Goal: Answer question/provide support: Share knowledge or assist other users

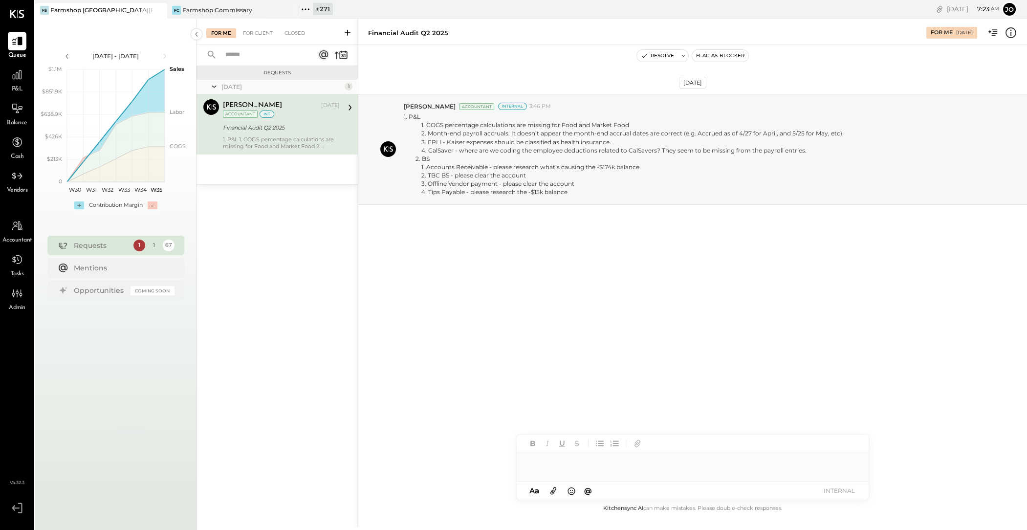
click at [160, 11] on icon at bounding box center [159, 10] width 12 height 12
click at [45, 9] on icon at bounding box center [41, 9] width 13 height 13
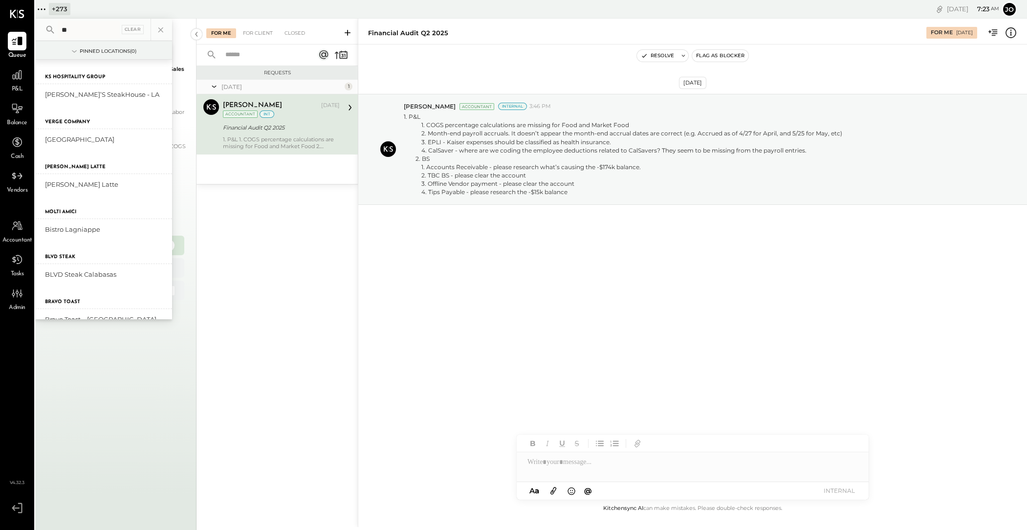
type input "*"
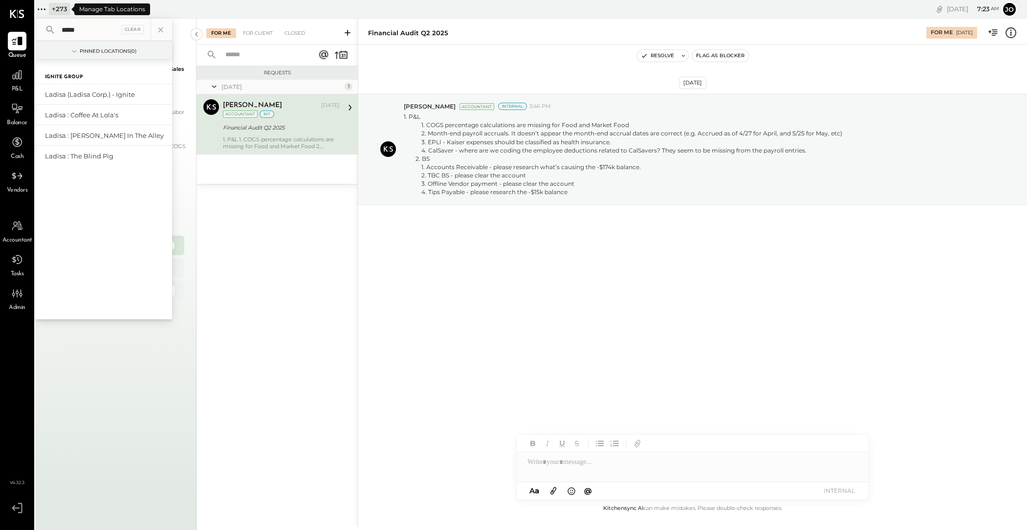
type input "******"
click at [86, 94] on div "Ladisa (Ladisa Corp.) - Ignite" at bounding box center [98, 94] width 106 height 9
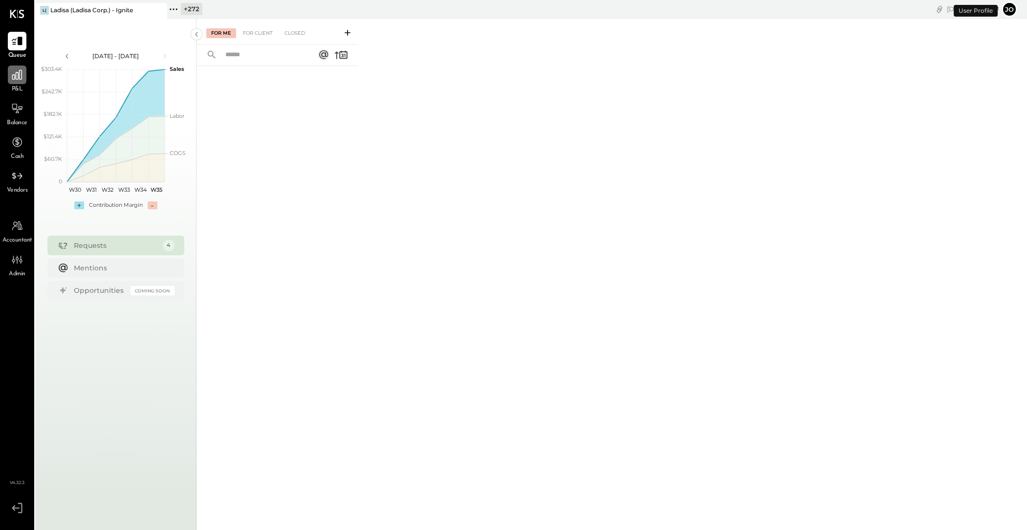
click at [20, 72] on icon at bounding box center [17, 74] width 13 height 13
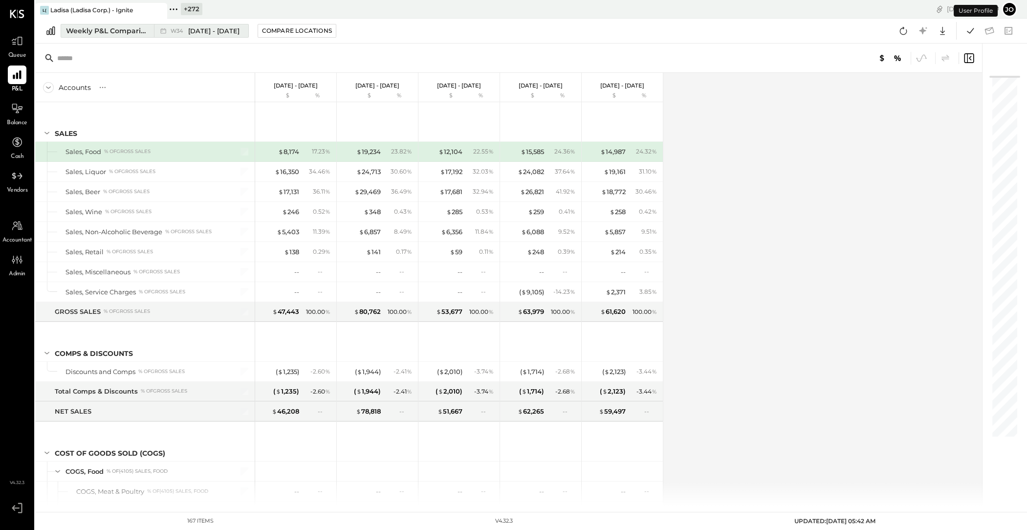
click at [139, 26] on div "Weekly P&L Comparison" at bounding box center [107, 31] width 82 height 10
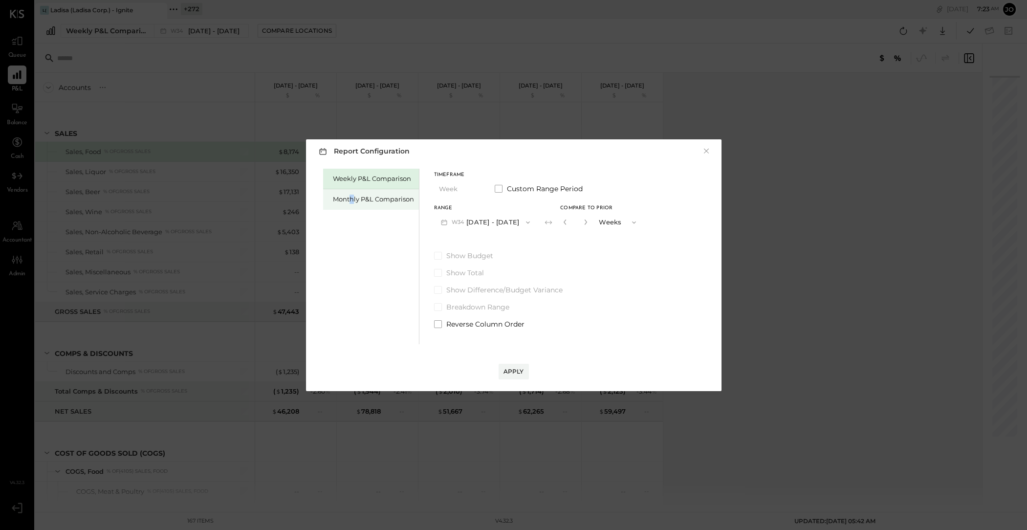
click at [352, 203] on div "Monthly P&L Comparison" at bounding box center [373, 199] width 81 height 9
click at [506, 227] on button "M08 [DATE] - [DATE]" at bounding box center [485, 222] width 103 height 18
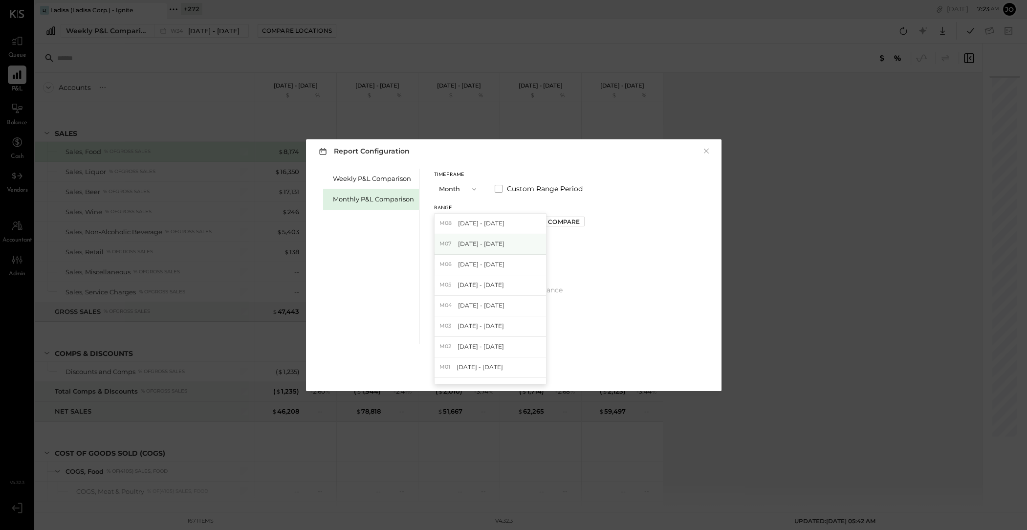
click at [506, 246] on div "M07 [DATE] - [DATE]" at bounding box center [490, 244] width 111 height 21
click at [558, 218] on div "Compare" at bounding box center [564, 222] width 32 height 8
click at [582, 225] on button "button" at bounding box center [586, 222] width 8 height 11
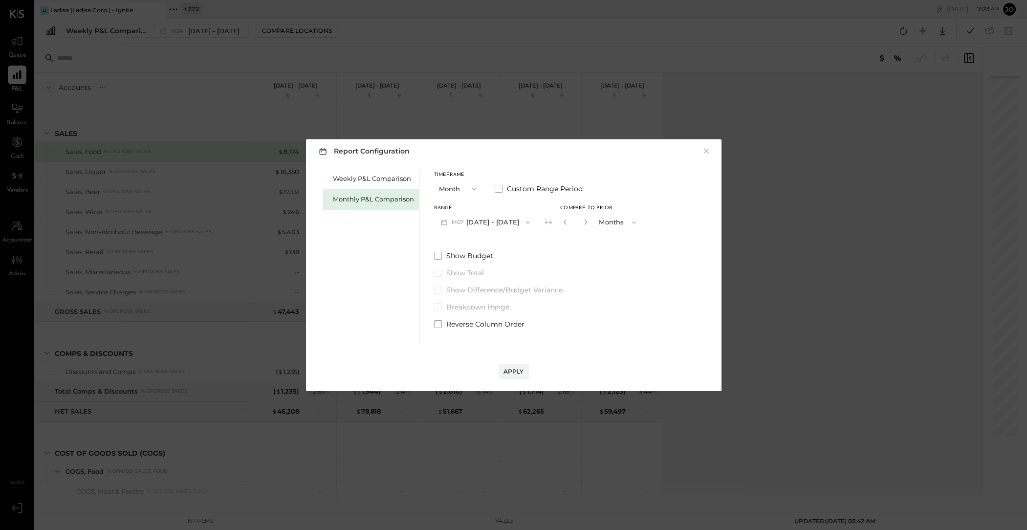
click at [582, 225] on button "button" at bounding box center [586, 222] width 8 height 11
type input "*"
click at [508, 374] on div "Apply" at bounding box center [514, 371] width 21 height 8
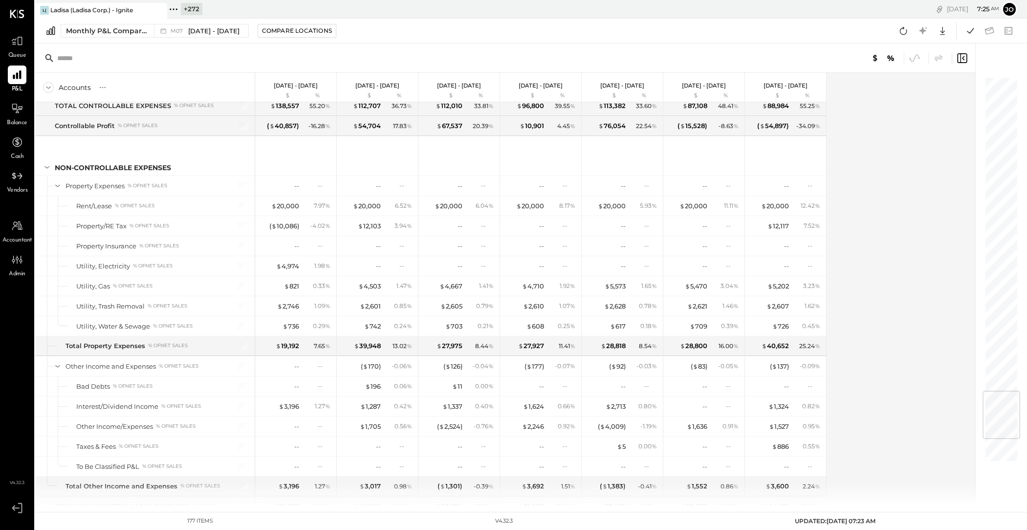
scroll to position [2484, 0]
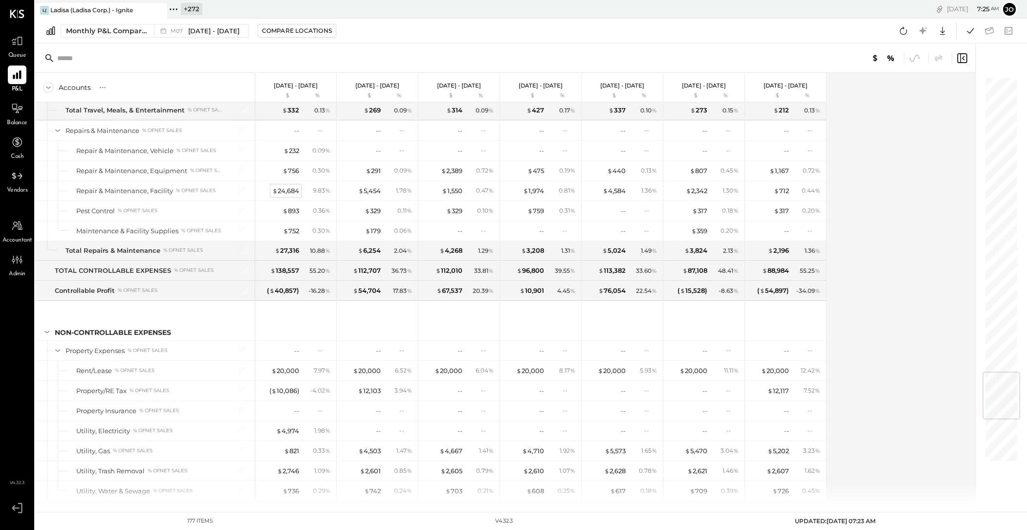
click at [288, 186] on div "$ 24,684" at bounding box center [285, 190] width 27 height 9
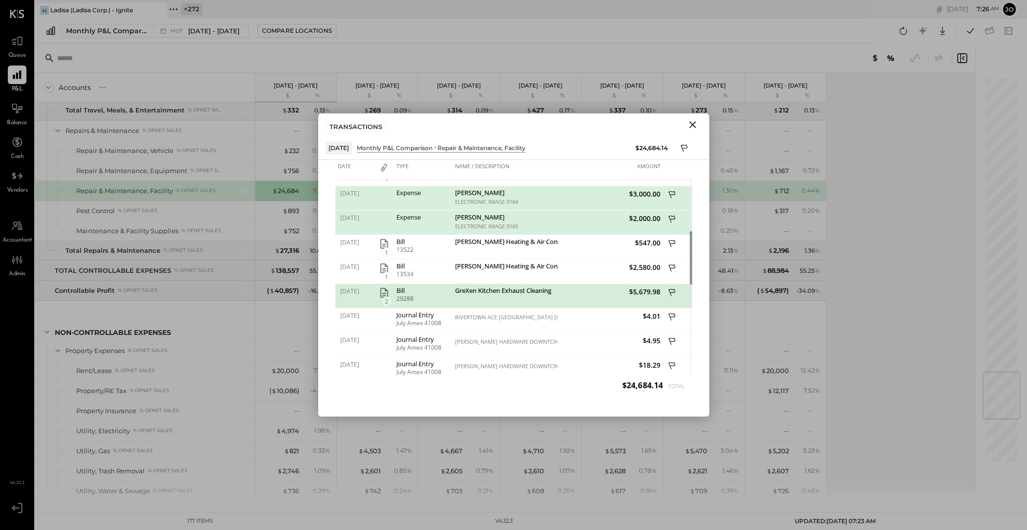
click at [385, 292] on icon "button" at bounding box center [384, 293] width 8 height 10
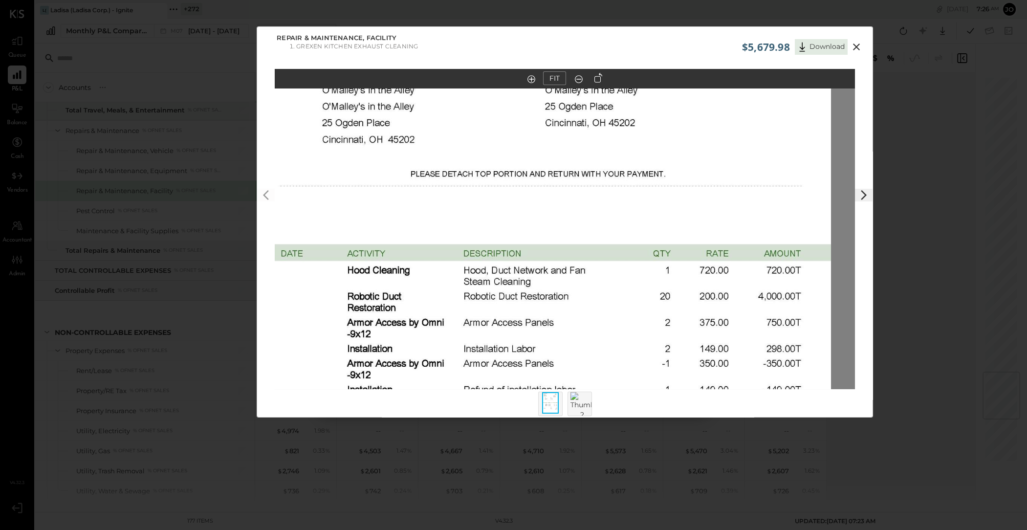
drag, startPoint x: 615, startPoint y: 175, endPoint x: 599, endPoint y: 171, distance: 17.2
click at [599, 171] on img at bounding box center [541, 265] width 580 height 751
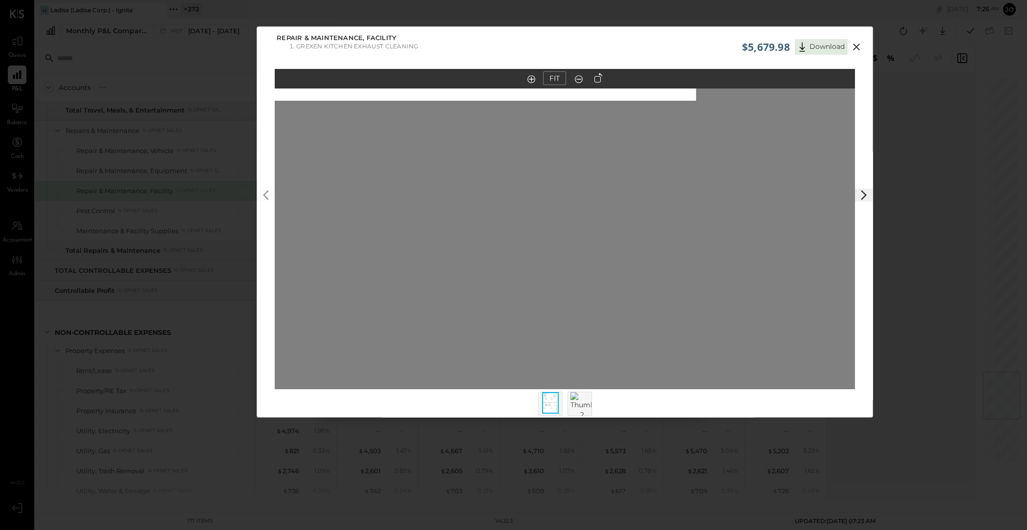
drag, startPoint x: 640, startPoint y: 211, endPoint x: 618, endPoint y: 106, distance: 107.9
click at [618, 106] on div at bounding box center [565, 238] width 580 height 301
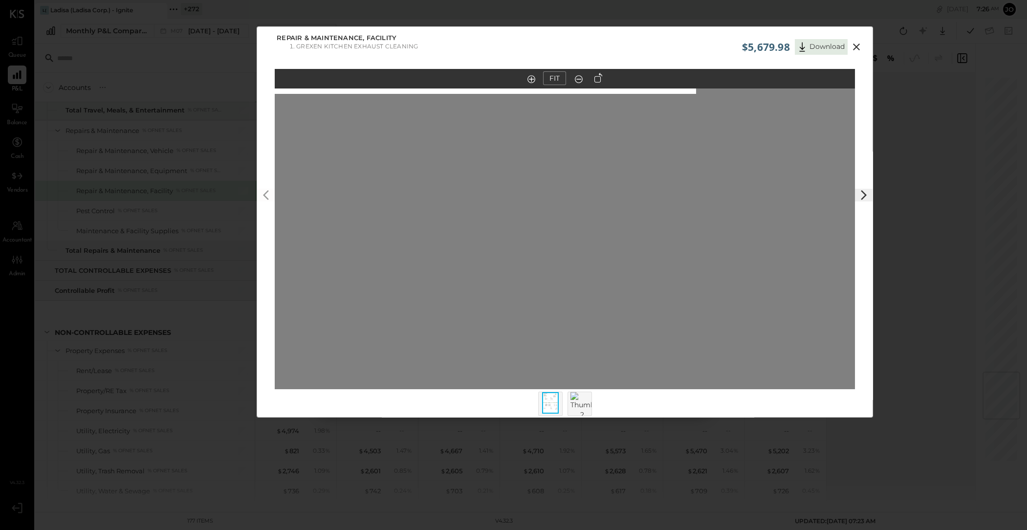
click at [851, 41] on icon at bounding box center [857, 47] width 12 height 12
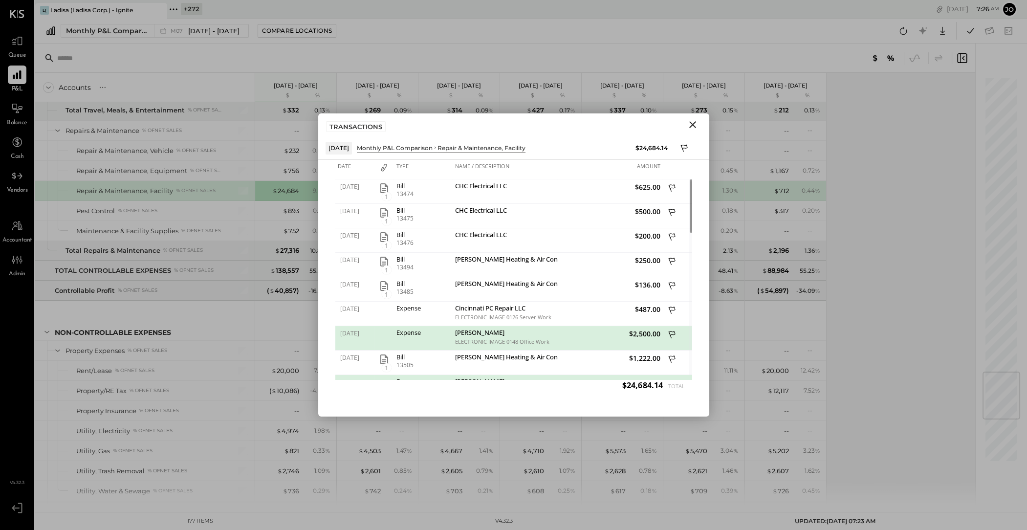
click at [695, 127] on icon "Close" at bounding box center [693, 125] width 12 height 12
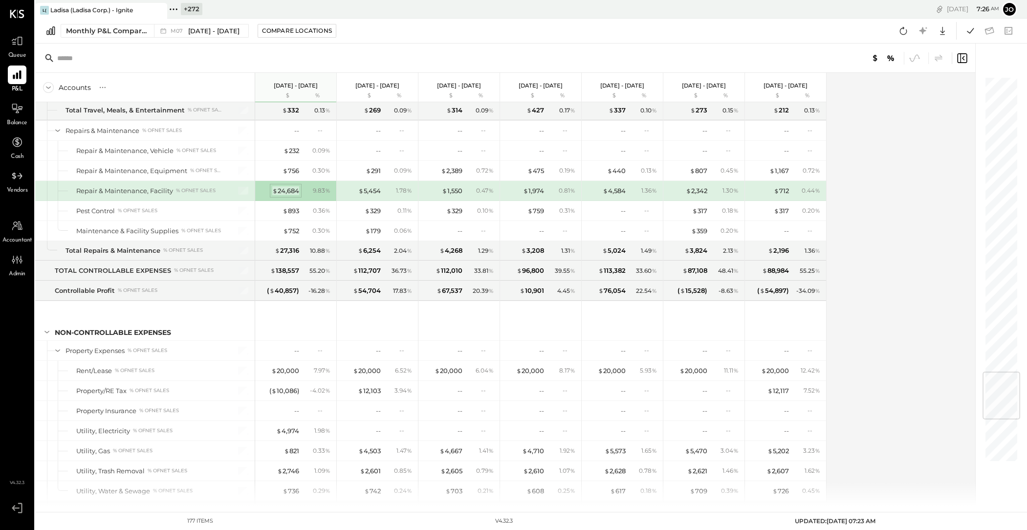
click at [280, 188] on div "$ 24,684" at bounding box center [285, 190] width 27 height 9
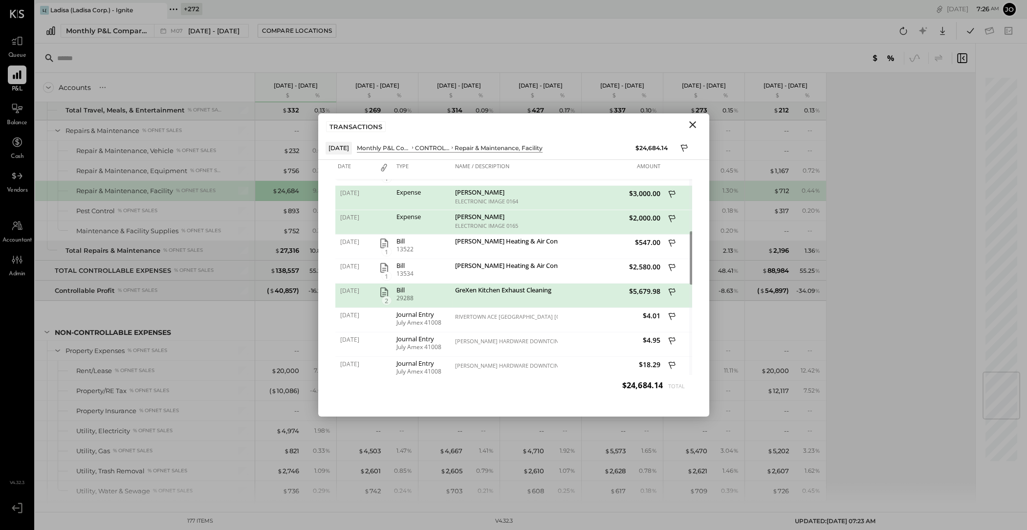
click at [692, 123] on icon "Close" at bounding box center [693, 125] width 12 height 12
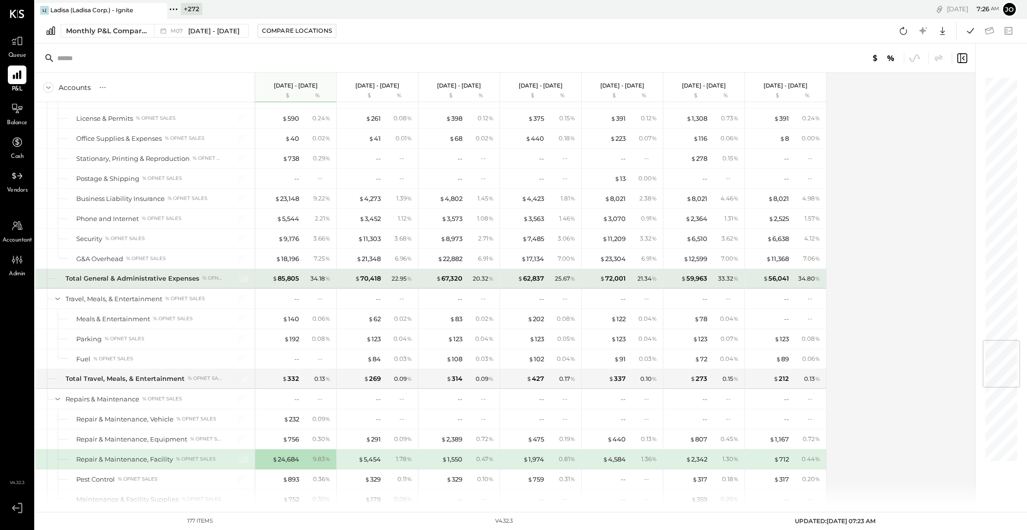
scroll to position [2217, 0]
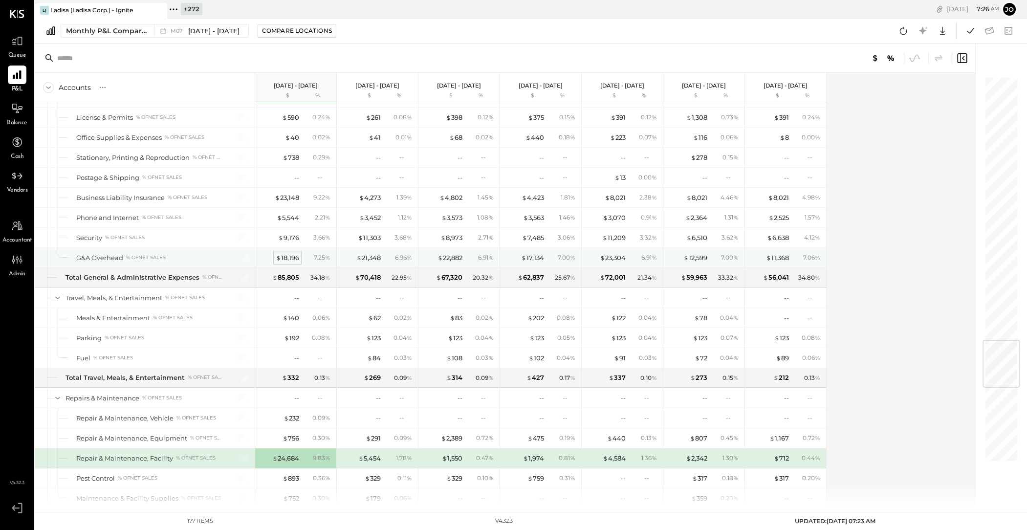
click at [288, 255] on div "$ 18,196" at bounding box center [287, 257] width 23 height 9
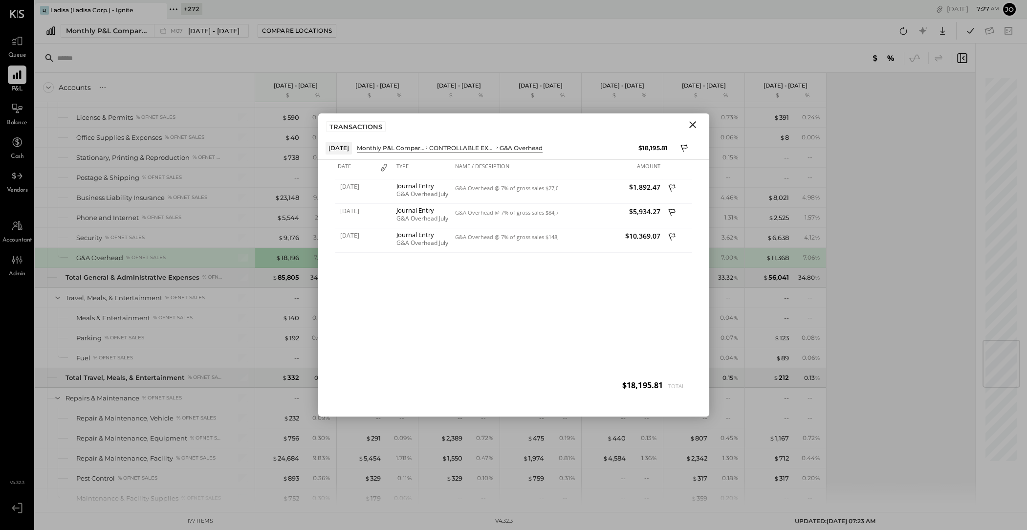
click at [693, 132] on div "TRANSACTIONS" at bounding box center [513, 124] width 391 height 22
click at [692, 127] on icon "Close" at bounding box center [693, 125] width 12 height 12
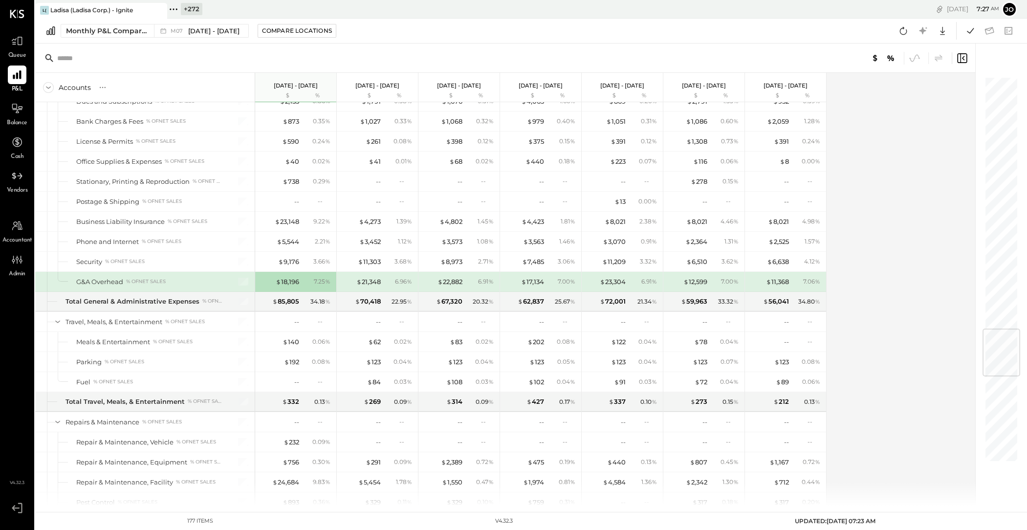
scroll to position [2069, 0]
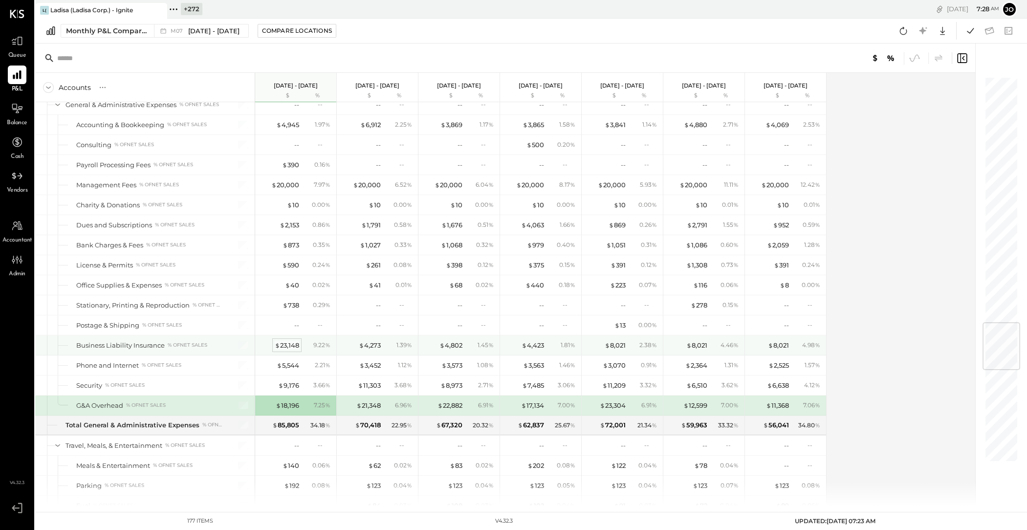
click at [293, 341] on div "$ 23,148" at bounding box center [287, 345] width 24 height 9
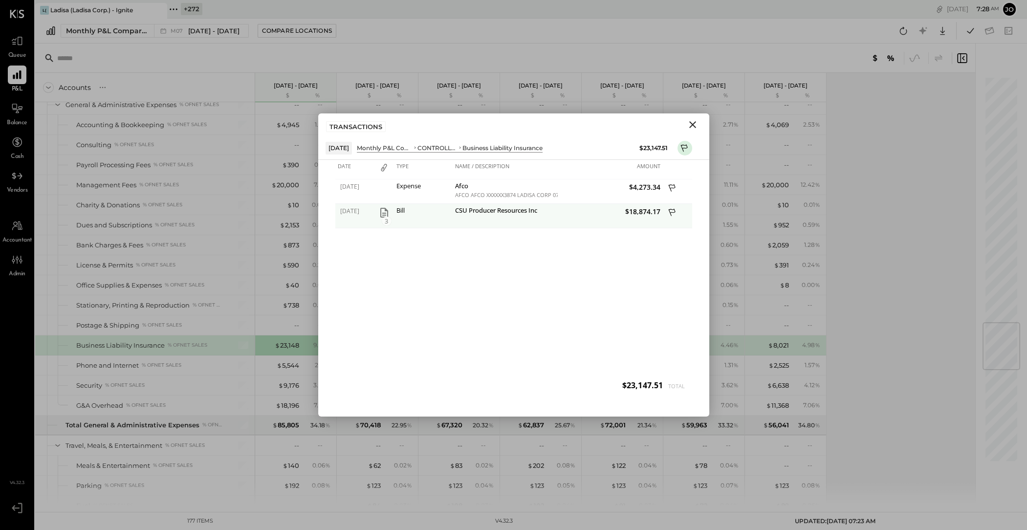
click at [386, 208] on icon "button" at bounding box center [384, 213] width 12 height 12
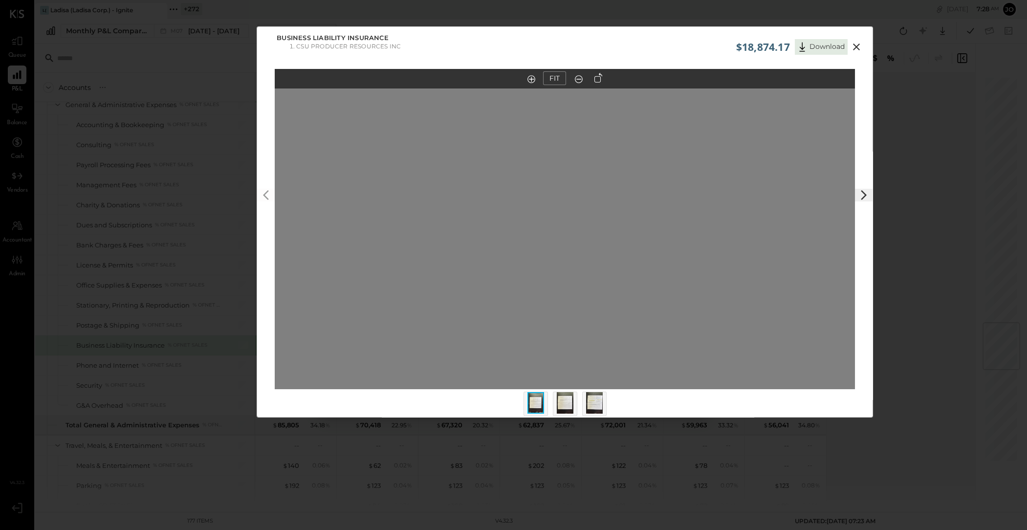
drag, startPoint x: 571, startPoint y: 207, endPoint x: 571, endPoint y: 326, distance: 118.3
click at [571, 327] on div at bounding box center [565, 238] width 580 height 301
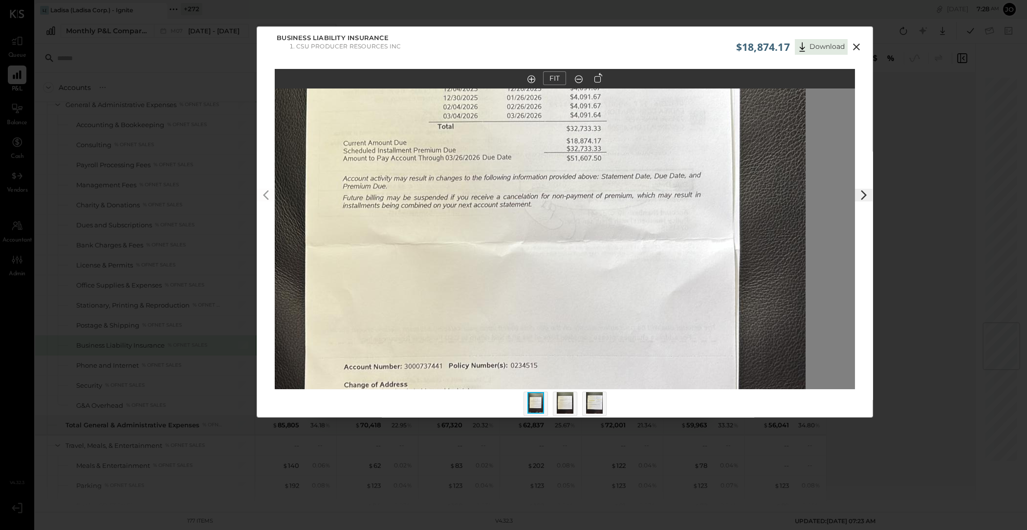
drag, startPoint x: 571, startPoint y: 322, endPoint x: 563, endPoint y: 189, distance: 133.2
click at [563, 189] on div at bounding box center [565, 238] width 580 height 301
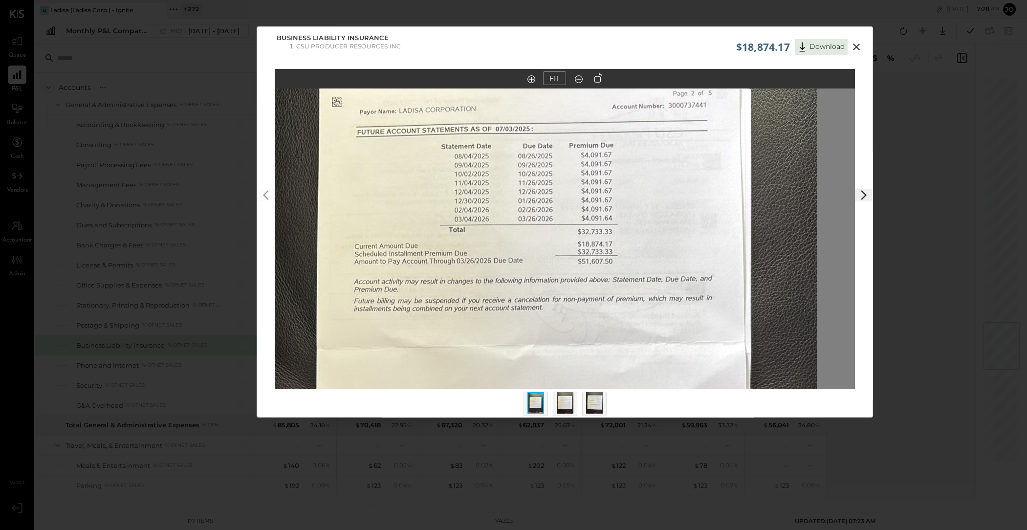
drag, startPoint x: 560, startPoint y: 172, endPoint x: 571, endPoint y: 261, distance: 90.1
click at [571, 261] on img at bounding box center [542, 375] width 550 height 978
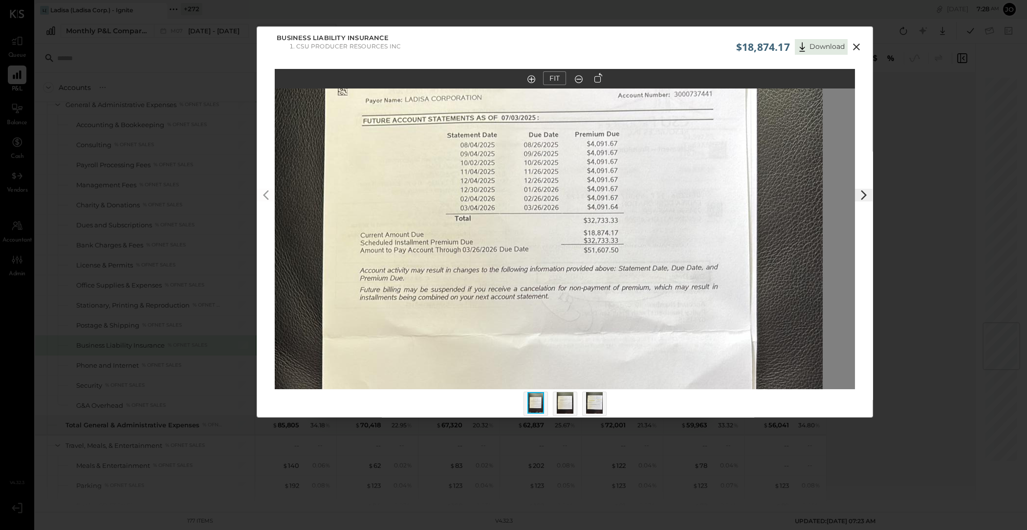
drag, startPoint x: 564, startPoint y: 214, endPoint x: 561, endPoint y: 209, distance: 5.9
click at [561, 209] on img at bounding box center [548, 363] width 550 height 978
click at [567, 402] on img at bounding box center [565, 403] width 17 height 22
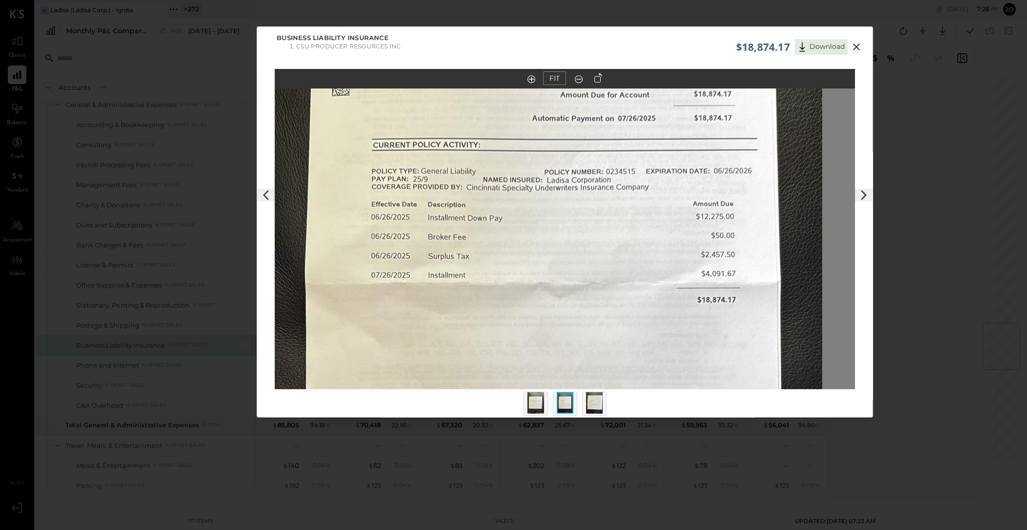
drag, startPoint x: 597, startPoint y: 229, endPoint x: 585, endPoint y: 337, distance: 108.8
click at [583, 331] on img at bounding box center [547, 313] width 550 height 978
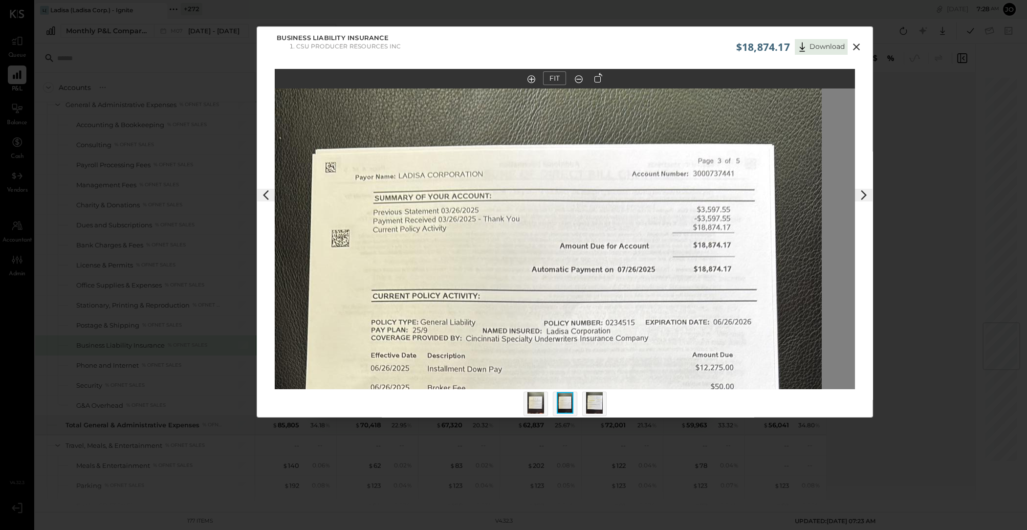
drag, startPoint x: 585, startPoint y: 337, endPoint x: 585, endPoint y: 380, distance: 43.0
click at [585, 380] on img at bounding box center [547, 464] width 550 height 978
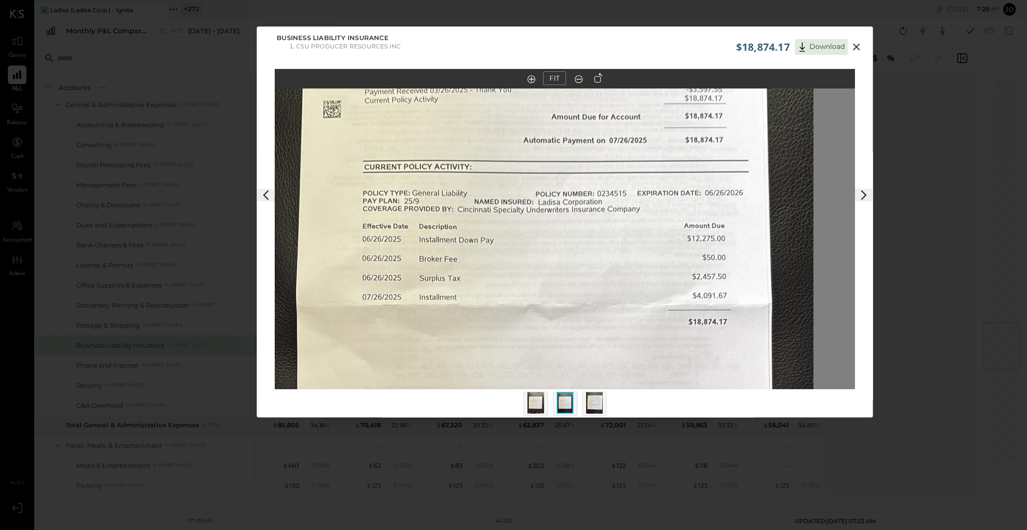
drag, startPoint x: 585, startPoint y: 380, endPoint x: 579, endPoint y: 337, distance: 43.8
click at [579, 337] on img at bounding box center [539, 335] width 550 height 978
click at [587, 407] on img at bounding box center [594, 403] width 17 height 22
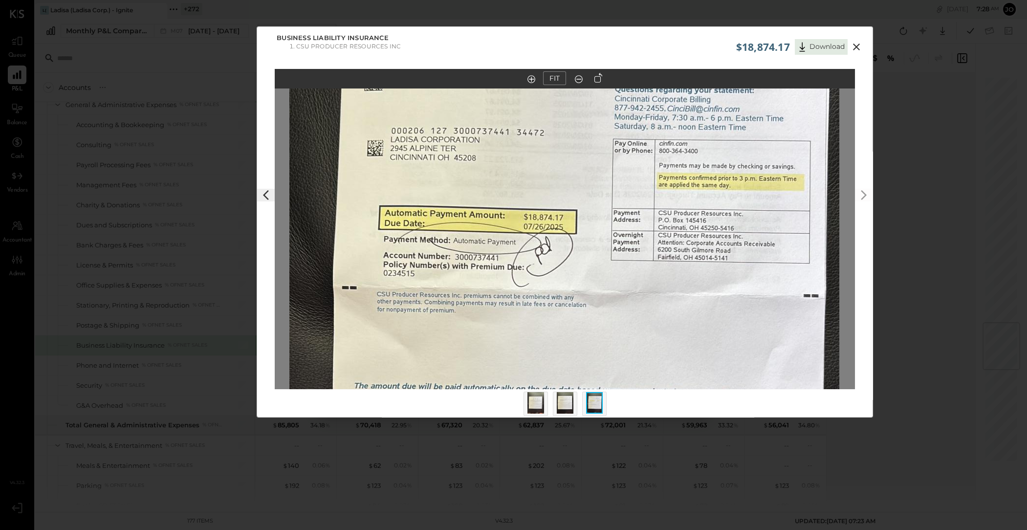
drag, startPoint x: 810, startPoint y: 135, endPoint x: 809, endPoint y: 207, distance: 71.9
click at [809, 208] on img at bounding box center [564, 325] width 550 height 978
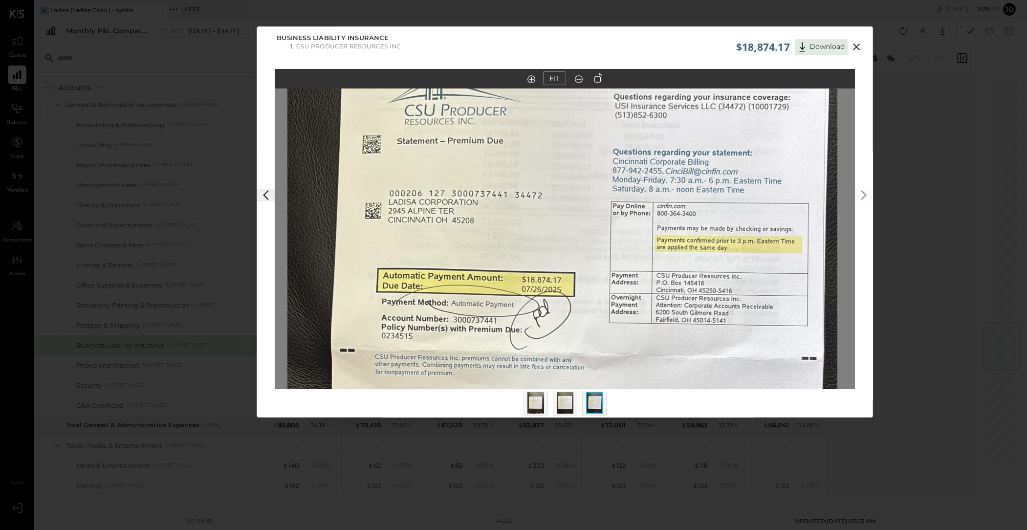
drag, startPoint x: 797, startPoint y: 173, endPoint x: 796, endPoint y: 190, distance: 17.1
click at [796, 190] on img at bounding box center [562, 387] width 550 height 978
click at [857, 53] on div "$18,874.17 Download" at bounding box center [800, 44] width 129 height 21
click at [857, 46] on icon at bounding box center [857, 47] width 12 height 12
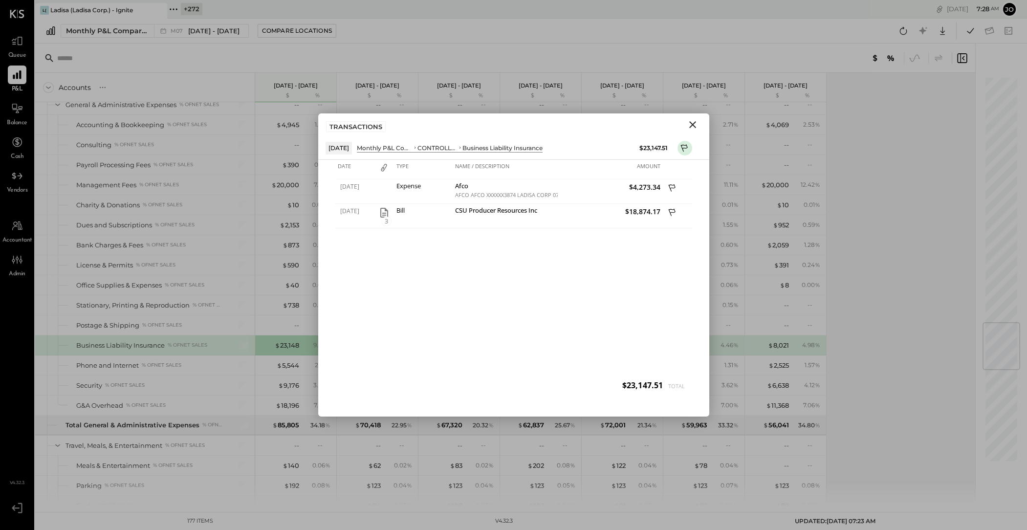
click at [697, 124] on icon "Close" at bounding box center [693, 125] width 12 height 12
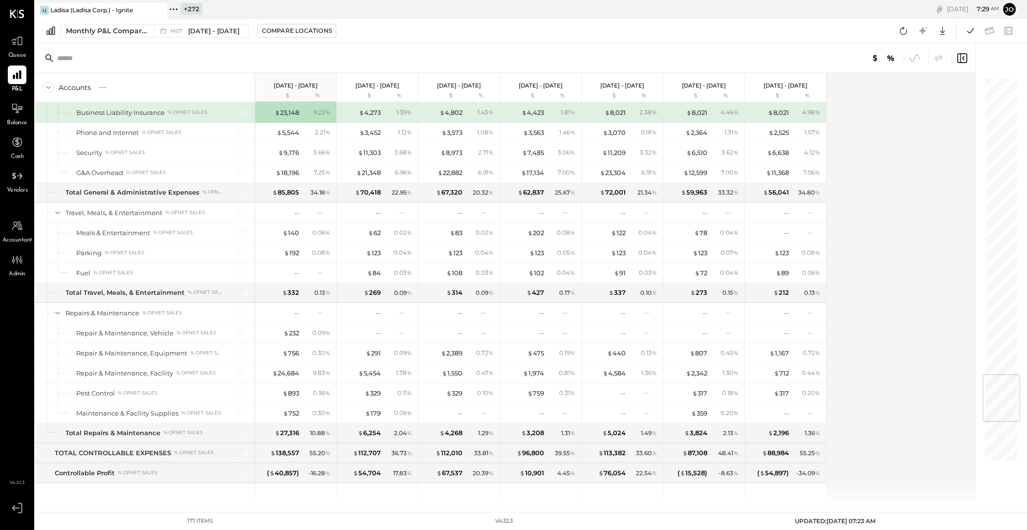
scroll to position [2505, 0]
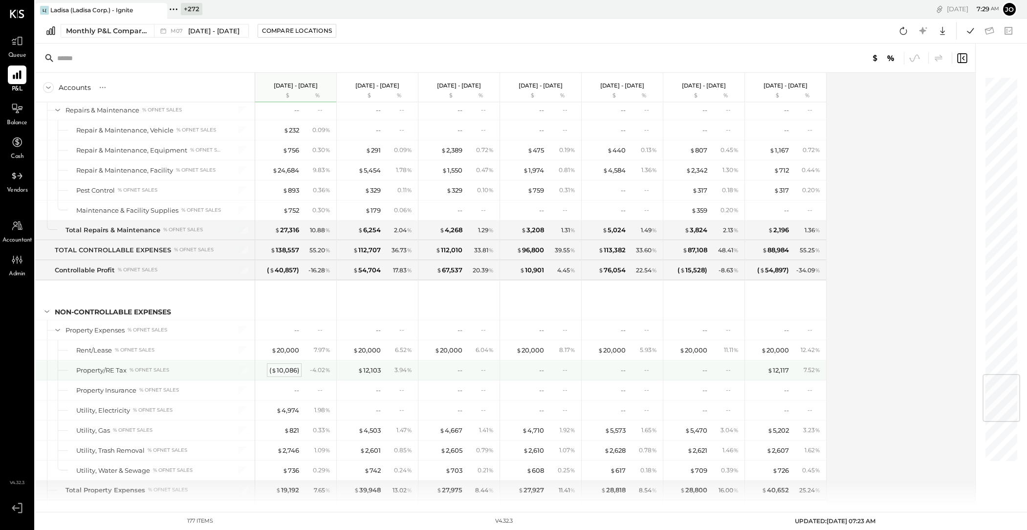
click at [292, 366] on div "( $ 10,086 )" at bounding box center [284, 370] width 30 height 9
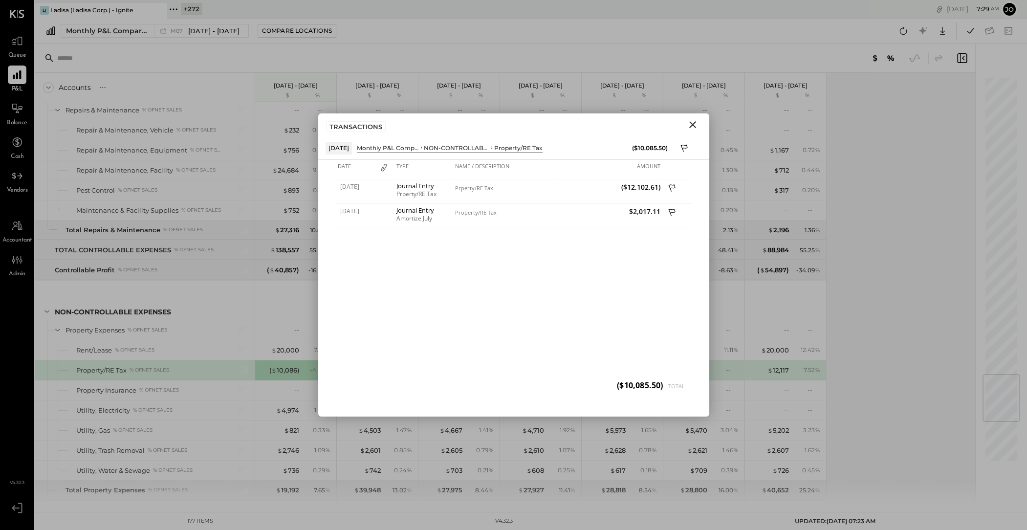
click at [702, 126] on div "TRANSACTIONS" at bounding box center [513, 124] width 391 height 22
click at [693, 124] on icon "Close" at bounding box center [692, 124] width 7 height 7
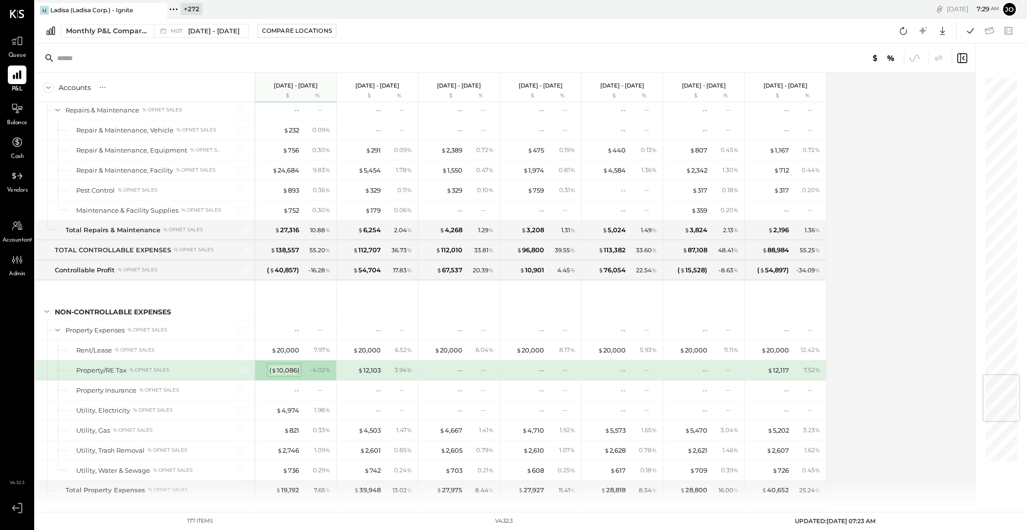
click at [291, 366] on div "( $ 10,086 )" at bounding box center [284, 370] width 30 height 9
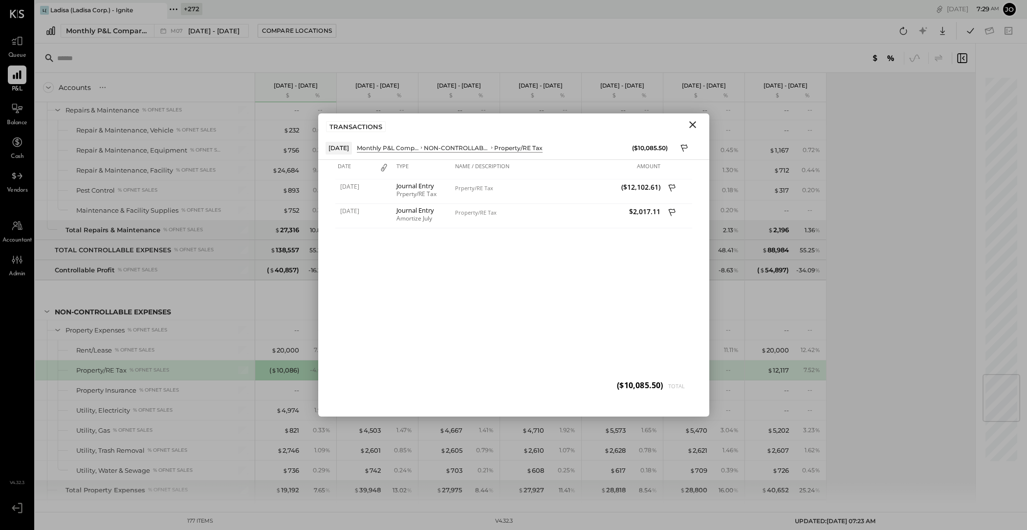
click at [692, 123] on icon "Close" at bounding box center [693, 125] width 12 height 12
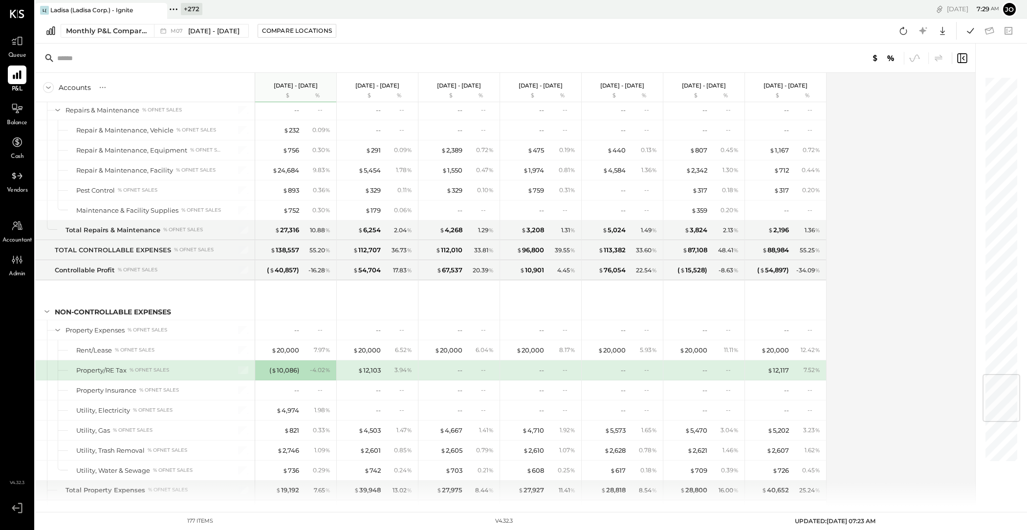
click at [375, 369] on div "$ 12,103 3.94 %" at bounding box center [378, 370] width 73 height 20
click at [375, 366] on div "$ 12,103" at bounding box center [369, 370] width 23 height 9
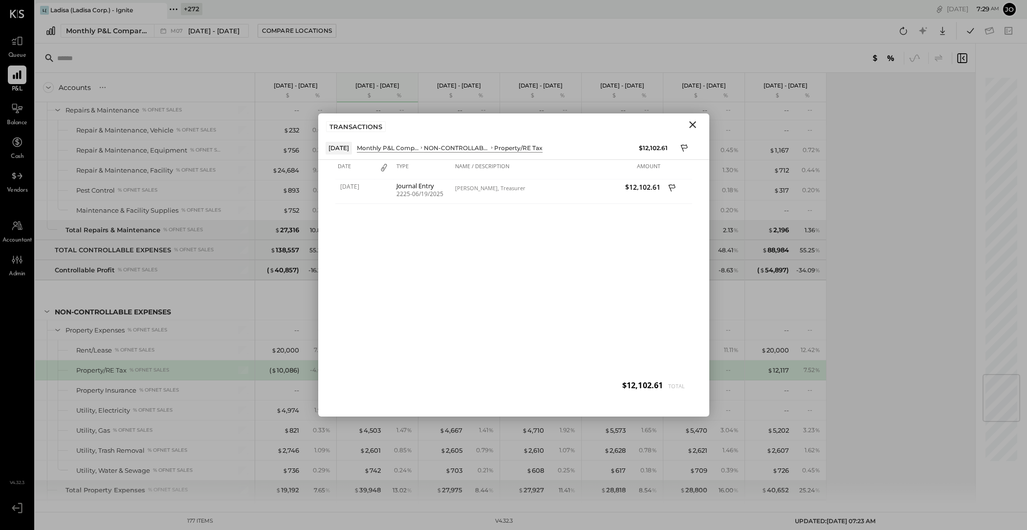
click at [698, 126] on icon "Close" at bounding box center [693, 125] width 12 height 12
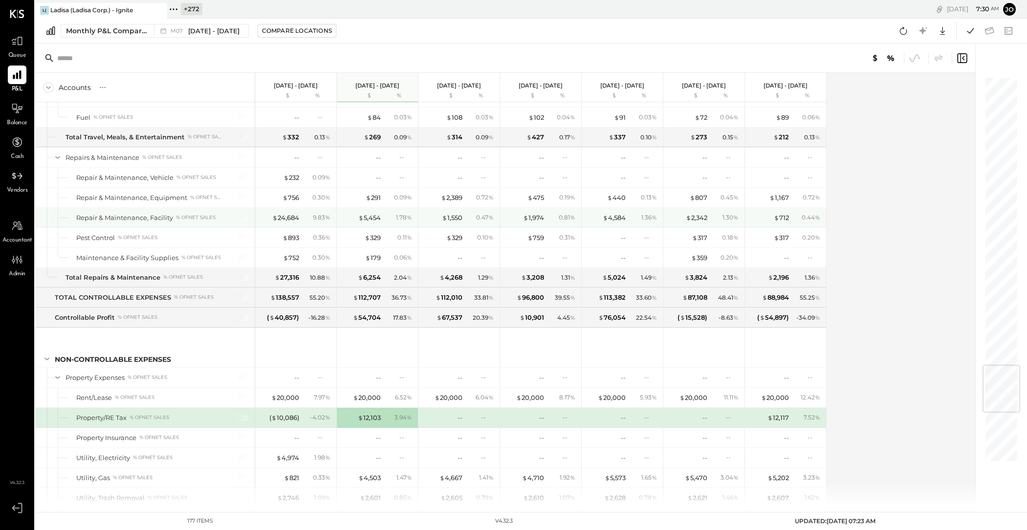
scroll to position [2424, 0]
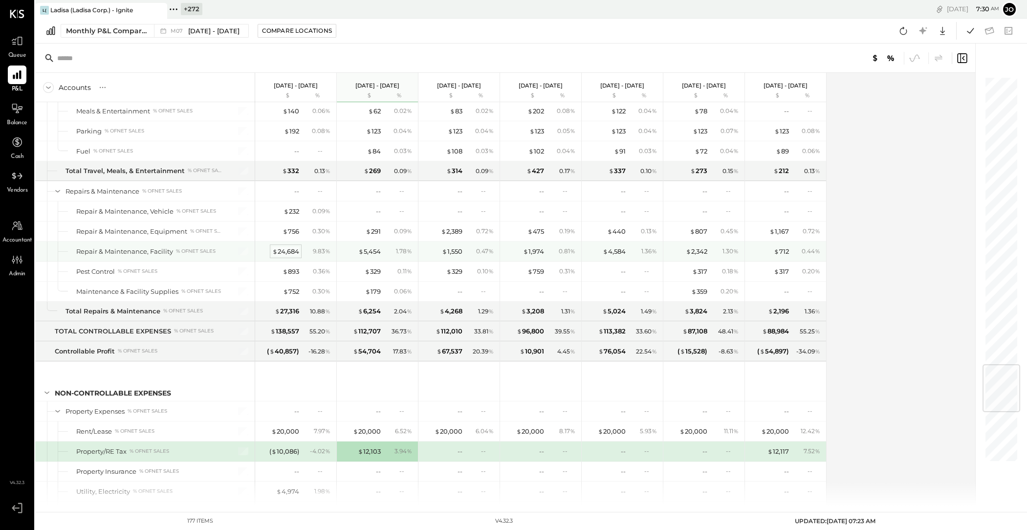
click at [291, 247] on div "$ 24,684" at bounding box center [285, 251] width 27 height 9
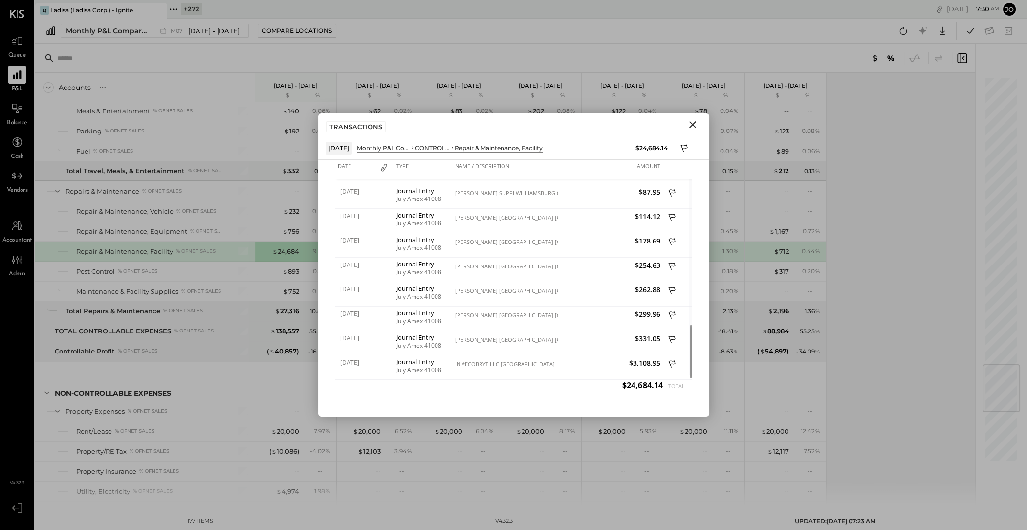
click at [700, 122] on button "Close" at bounding box center [693, 124] width 18 height 13
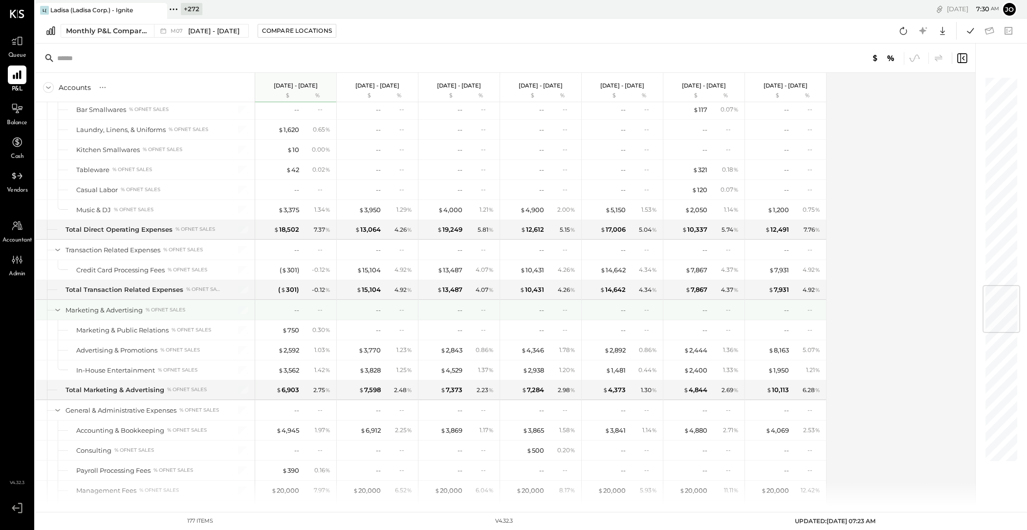
scroll to position [1756, 0]
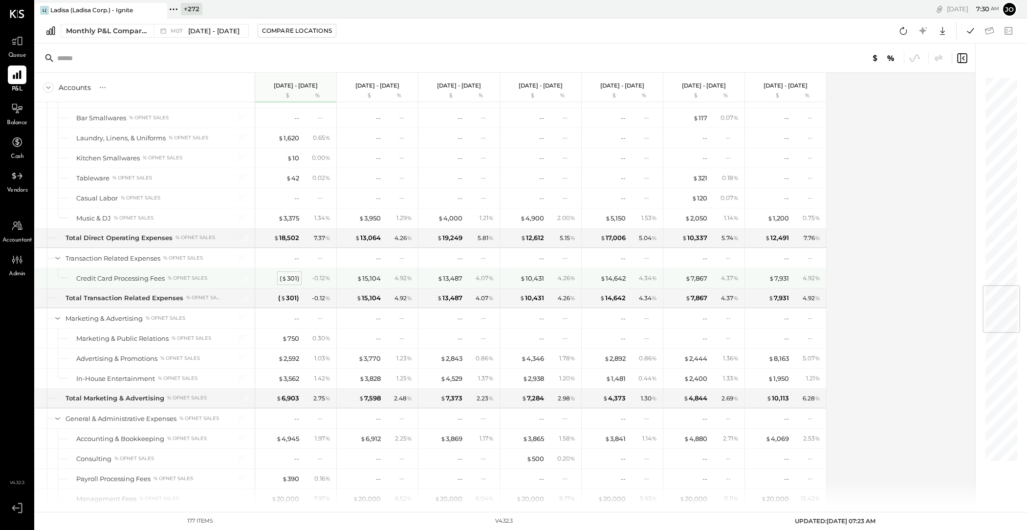
click at [280, 274] on div "( $ 301 )" at bounding box center [290, 278] width 20 height 9
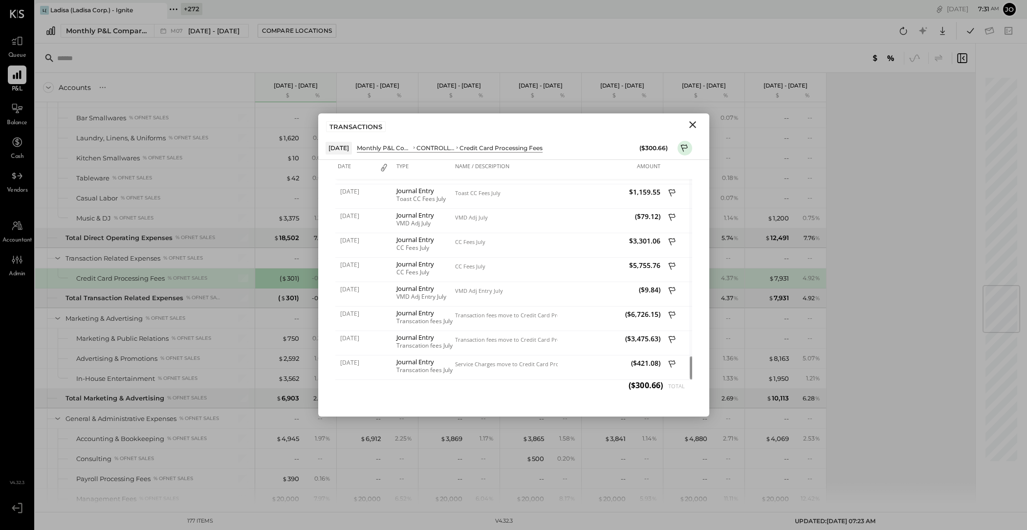
click at [696, 126] on icon "Close" at bounding box center [693, 125] width 12 height 12
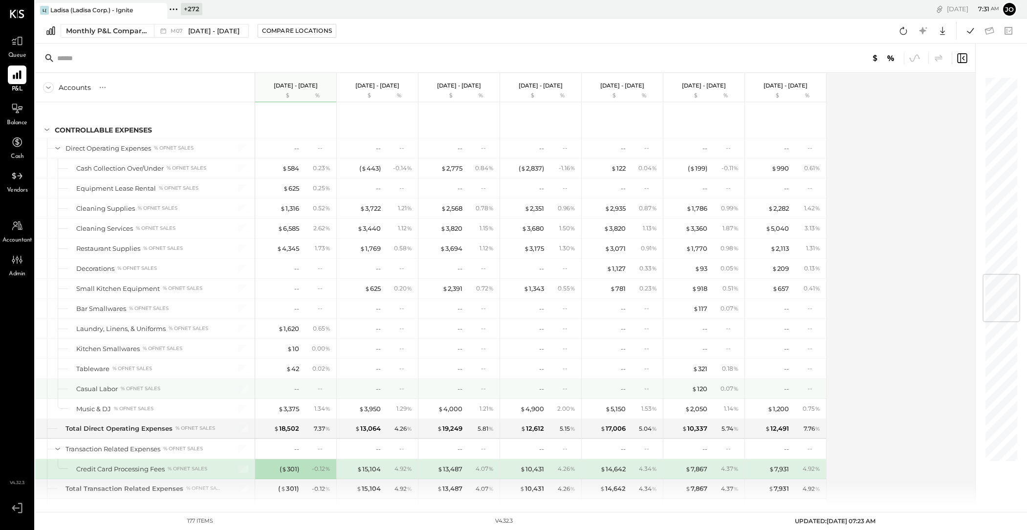
scroll to position [1711, 0]
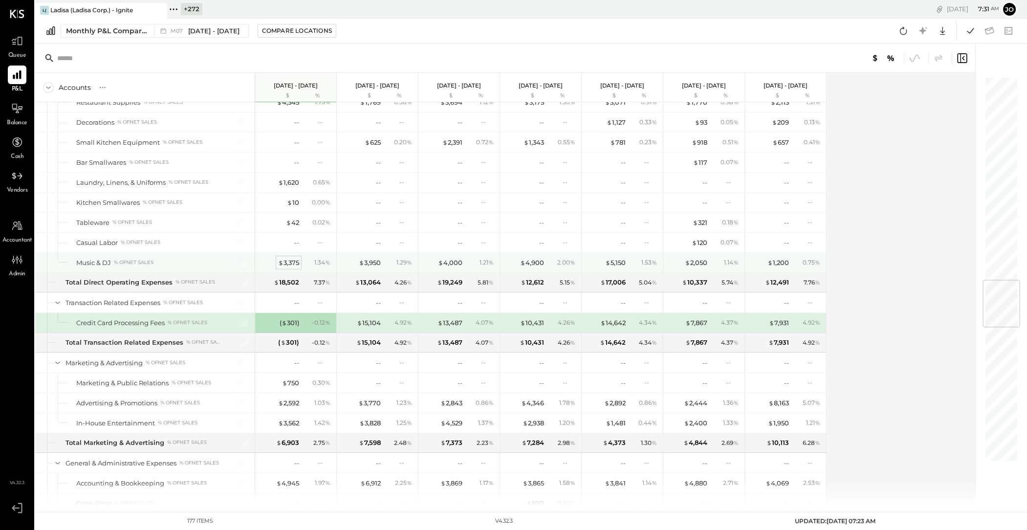
click at [286, 260] on div "$ 3,375" at bounding box center [288, 262] width 21 height 9
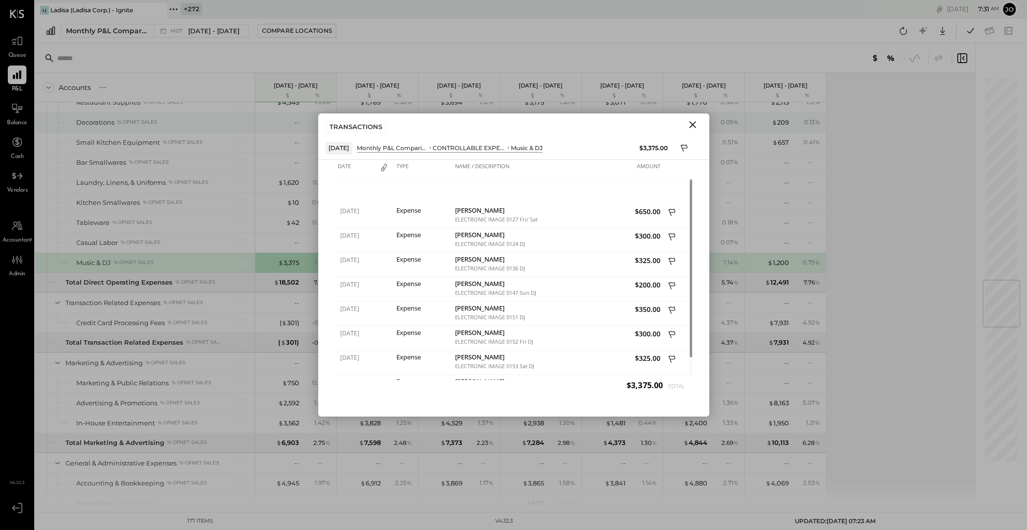
click at [694, 135] on div "TRANSACTIONS" at bounding box center [513, 124] width 391 height 22
click at [692, 127] on icon "Close" at bounding box center [693, 125] width 12 height 12
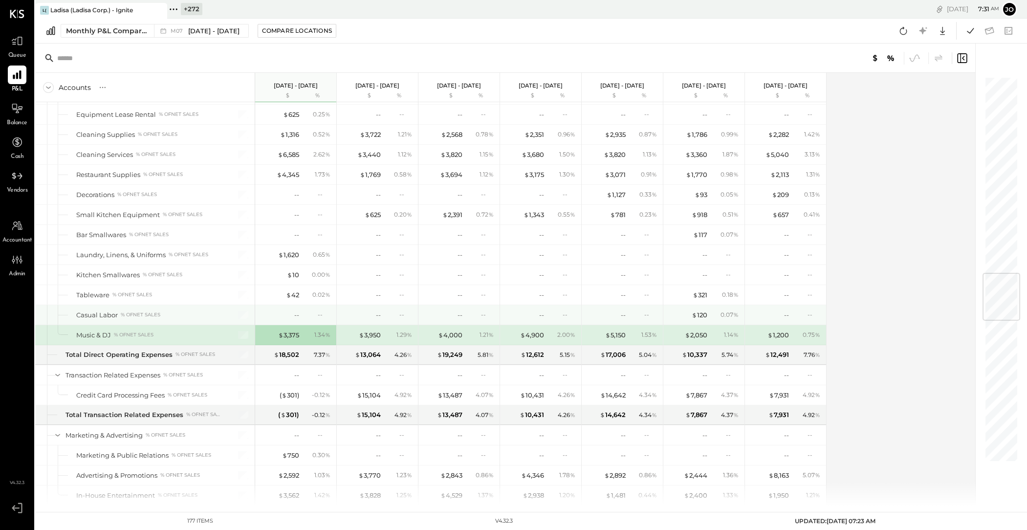
scroll to position [1619, 0]
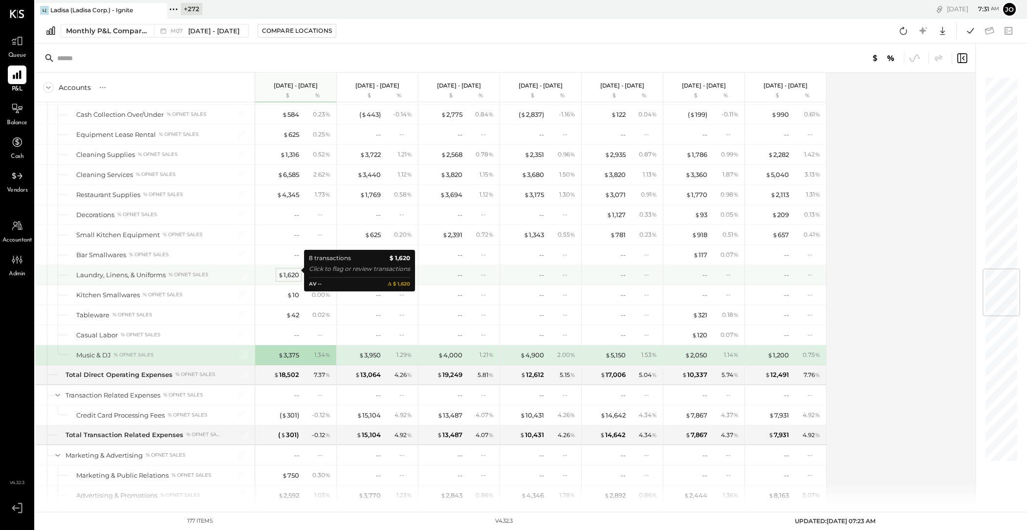
click at [299, 273] on div "$ 1,620" at bounding box center [288, 274] width 21 height 9
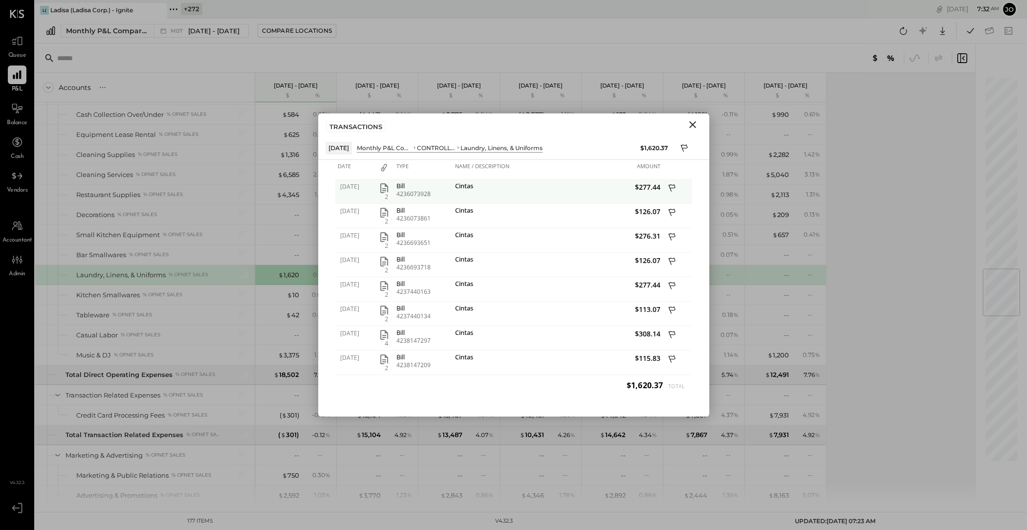
click at [385, 186] on icon "button" at bounding box center [384, 188] width 8 height 10
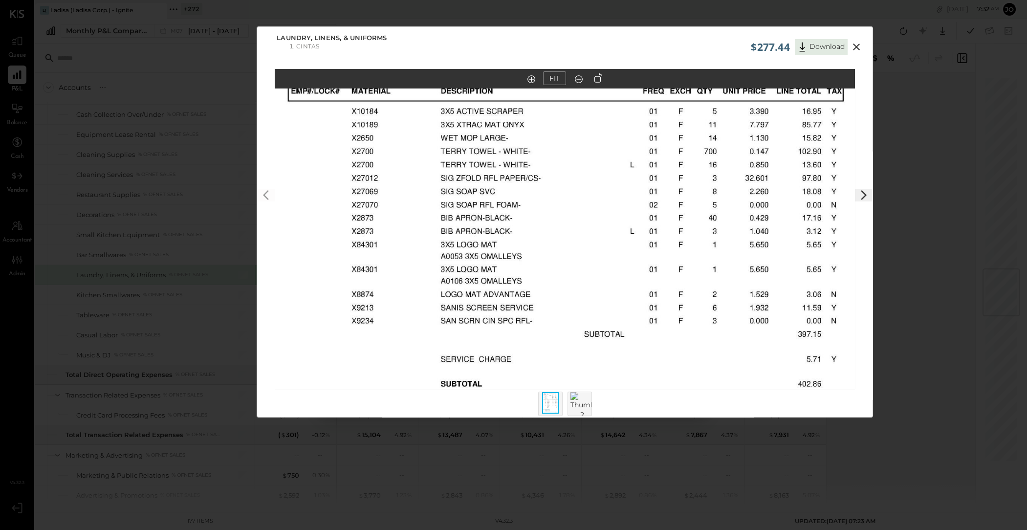
click at [854, 45] on icon at bounding box center [857, 47] width 12 height 12
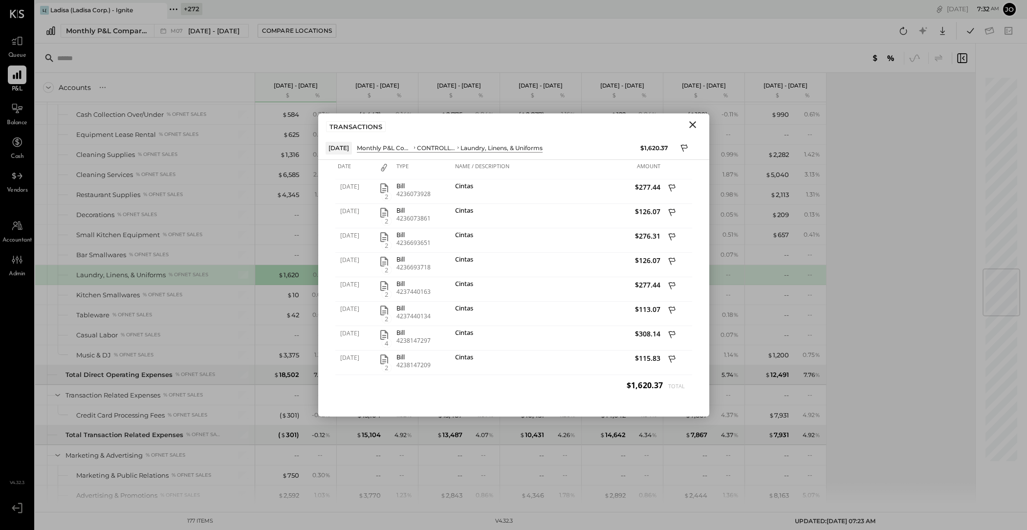
click at [696, 125] on icon "Close" at bounding box center [693, 125] width 12 height 12
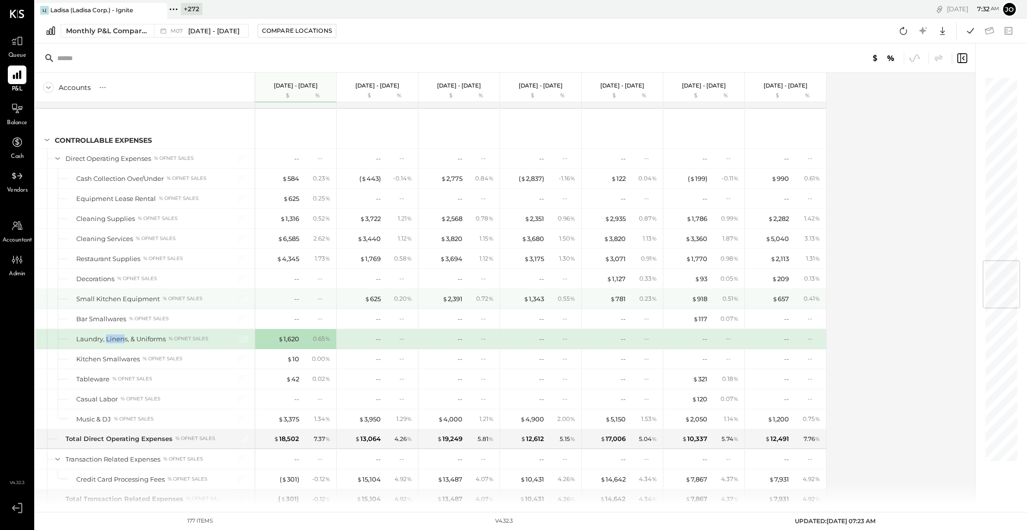
scroll to position [1544, 0]
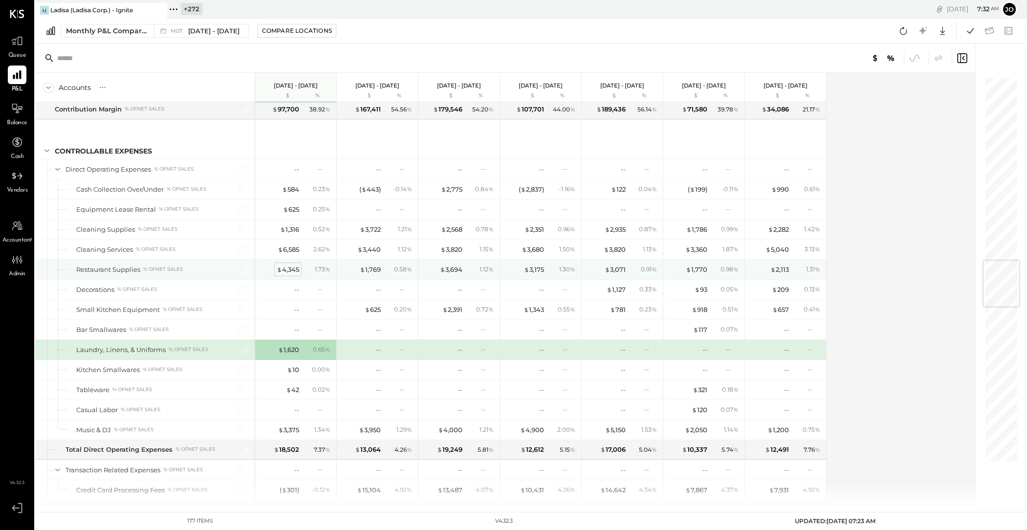
click at [298, 265] on div "$ 4,345" at bounding box center [288, 269] width 22 height 9
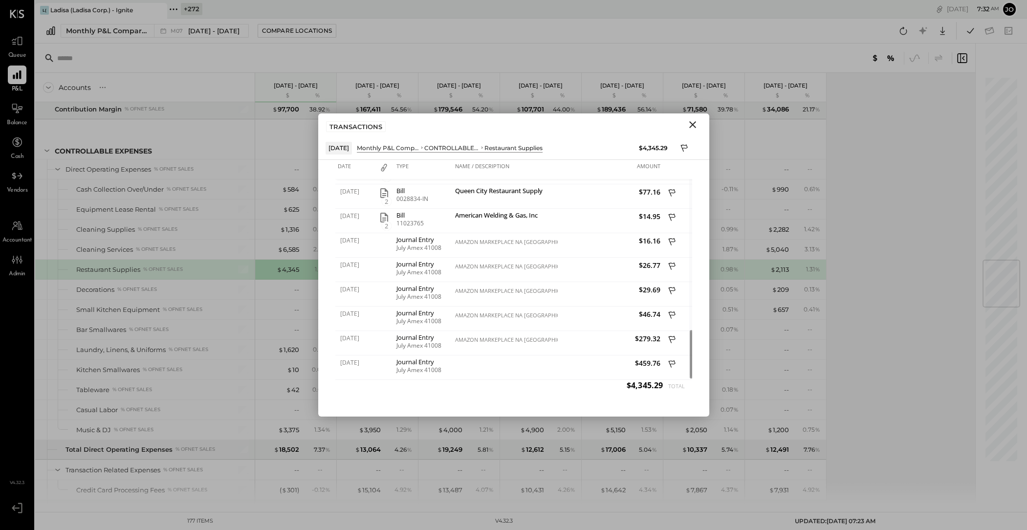
click at [695, 127] on icon "Close" at bounding box center [692, 124] width 7 height 7
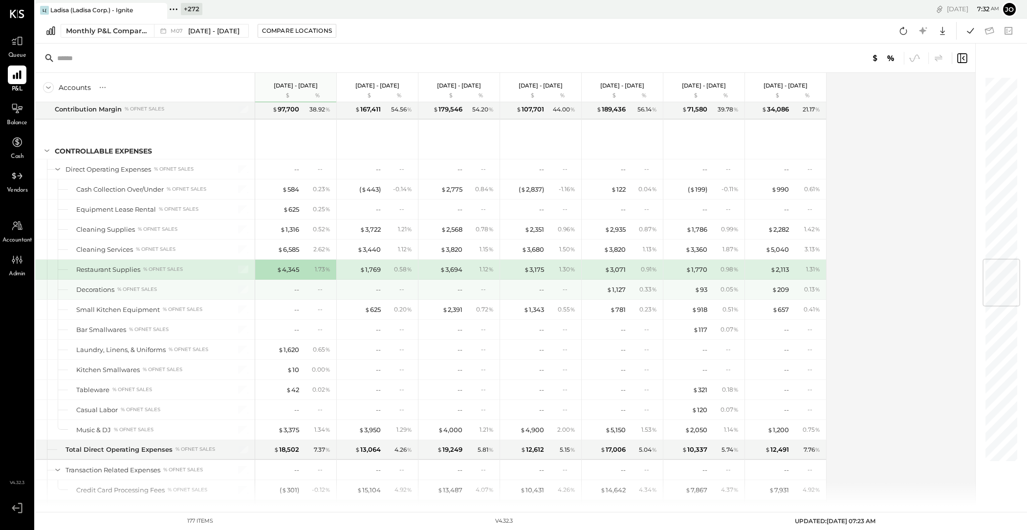
scroll to position [1534, 0]
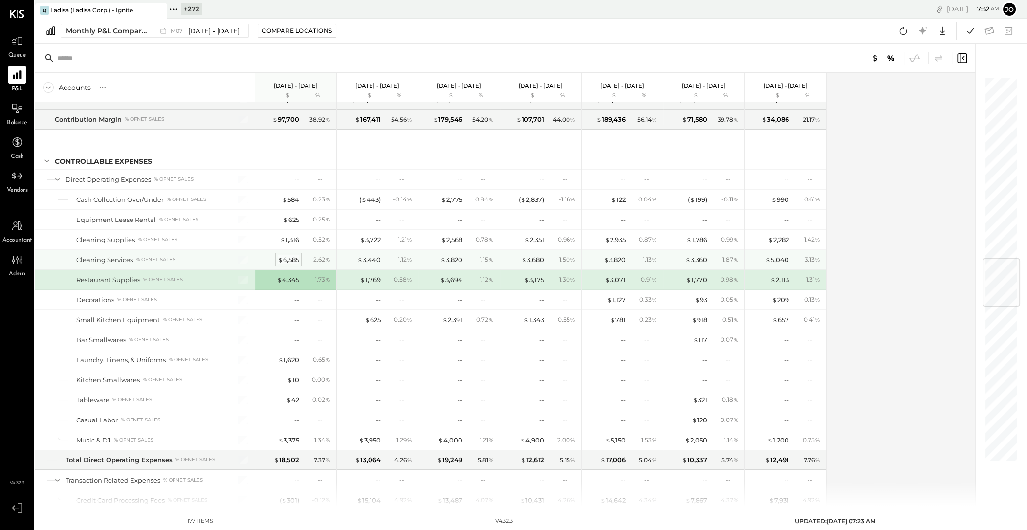
click at [280, 257] on span "$" at bounding box center [280, 260] width 5 height 8
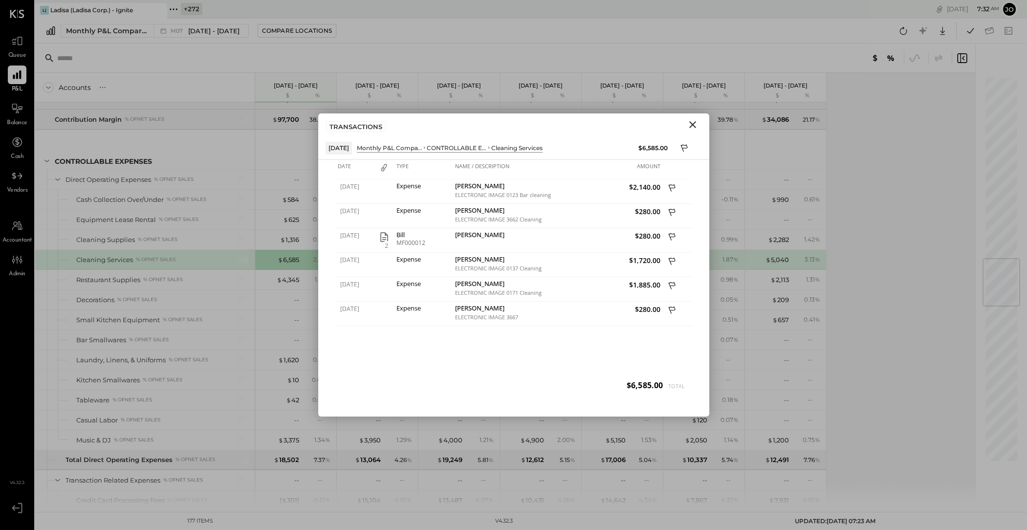
click at [694, 128] on icon "Close" at bounding box center [693, 125] width 12 height 12
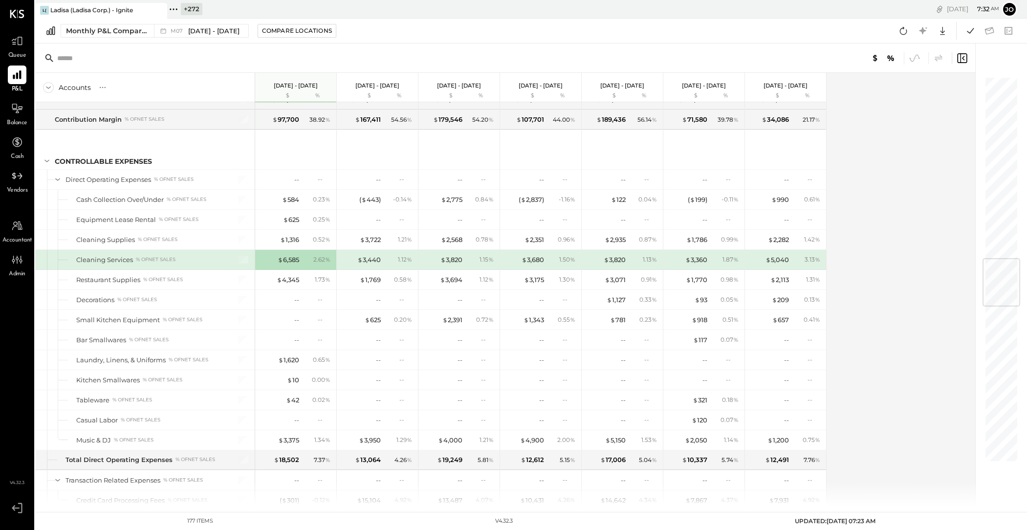
click at [368, 261] on div "$ 3,440 1.12 %" at bounding box center [378, 260] width 73 height 20
click at [368, 258] on div "$ 3,440" at bounding box center [368, 259] width 23 height 9
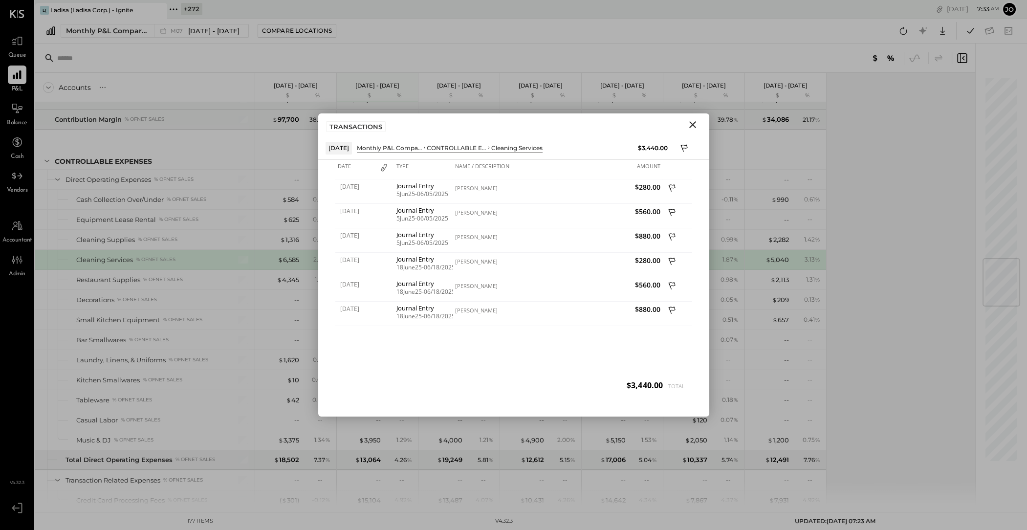
click at [692, 124] on icon "Close" at bounding box center [692, 124] width 7 height 7
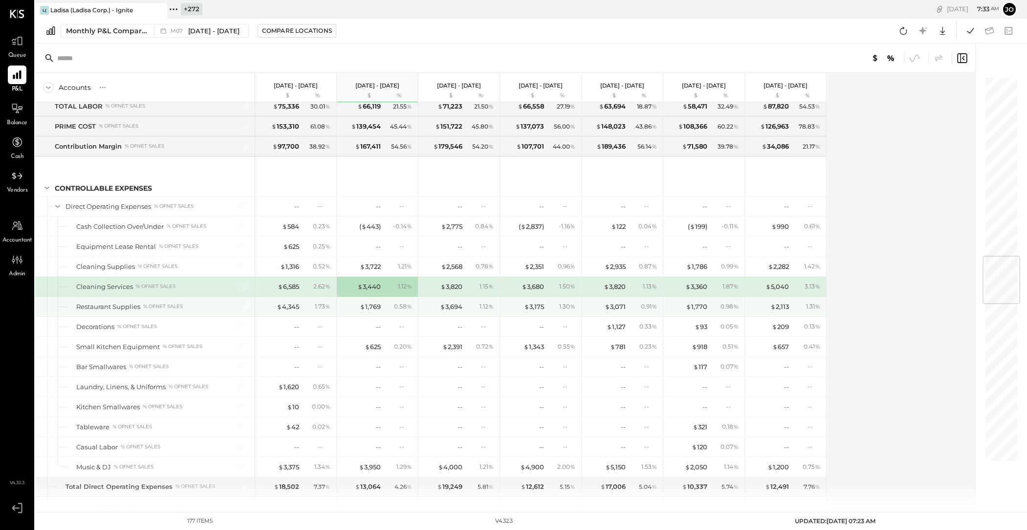
scroll to position [1504, 0]
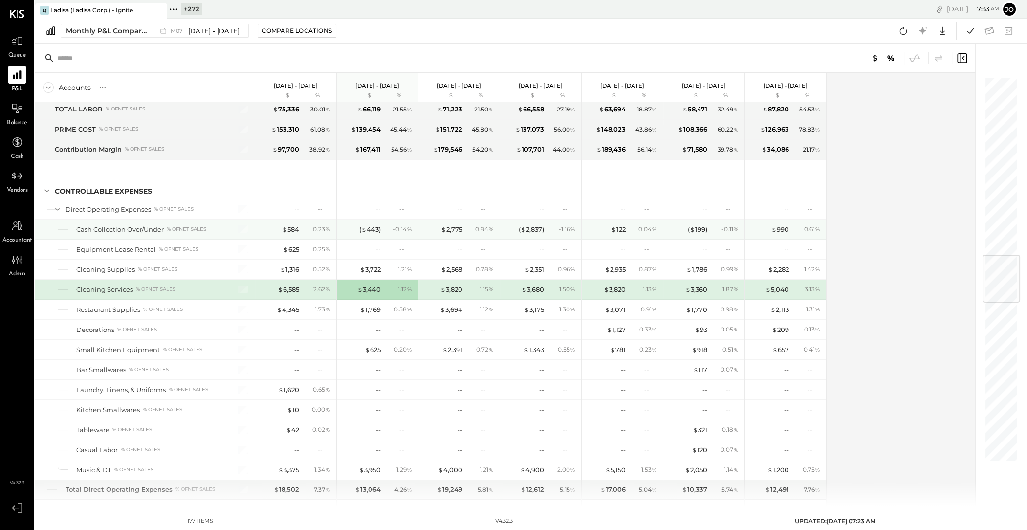
click at [301, 225] on div "$ 584 0.23 %" at bounding box center [296, 230] width 73 height 20
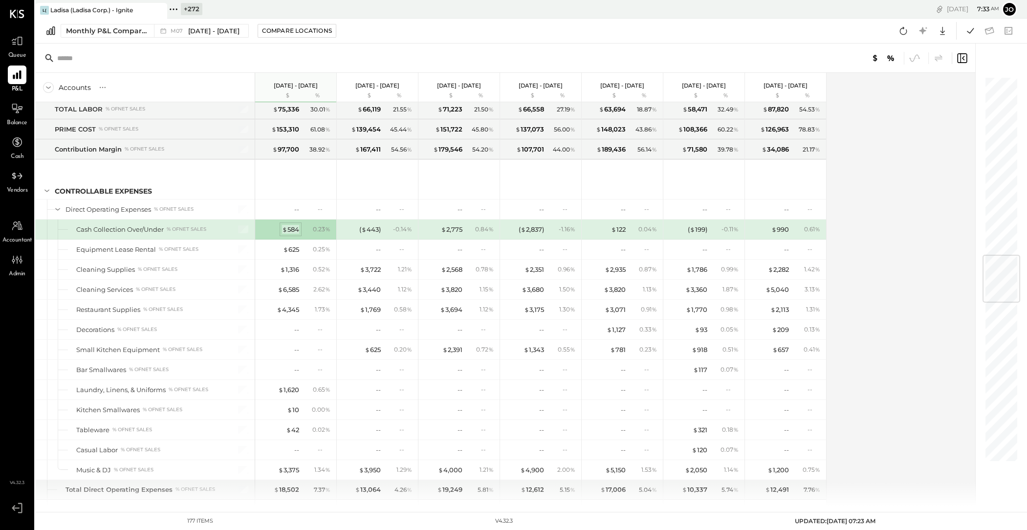
click at [296, 226] on div "$ 584" at bounding box center [290, 229] width 17 height 9
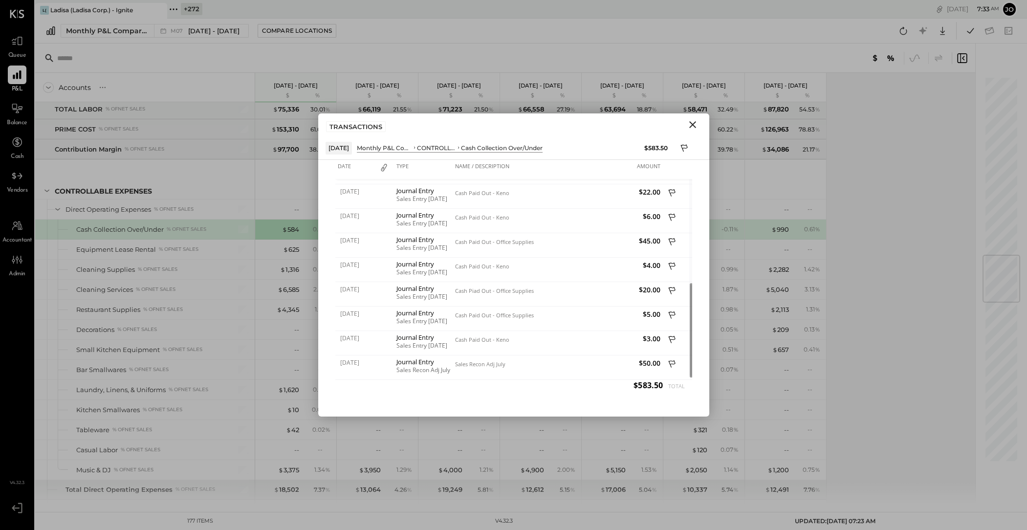
click at [691, 124] on icon "Close" at bounding box center [693, 125] width 12 height 12
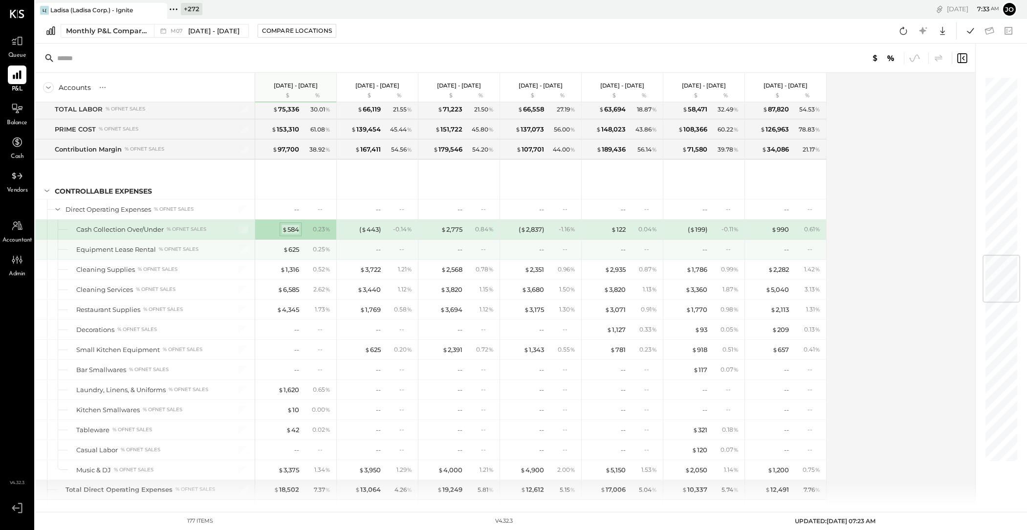
click at [290, 225] on div "$ 584" at bounding box center [290, 229] width 17 height 9
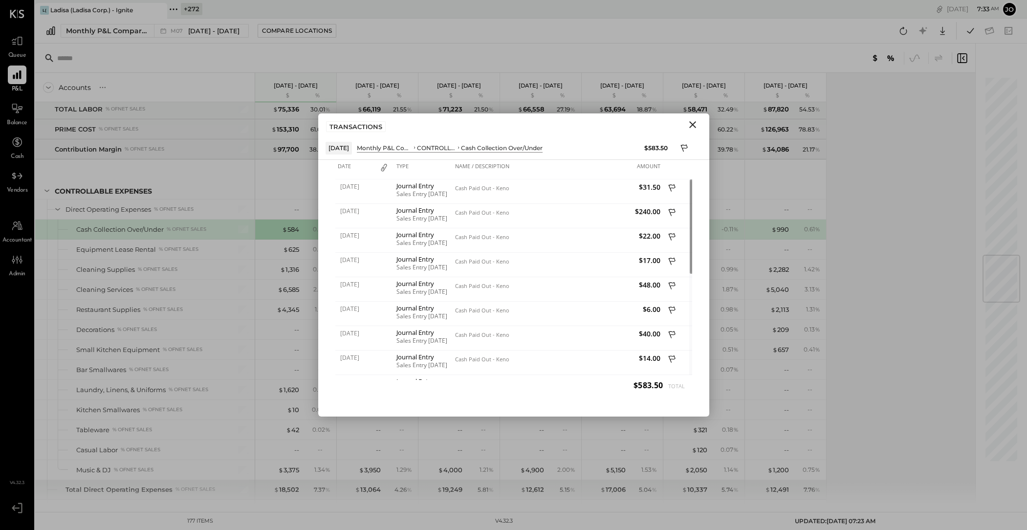
click at [694, 123] on icon "Close" at bounding box center [693, 125] width 12 height 12
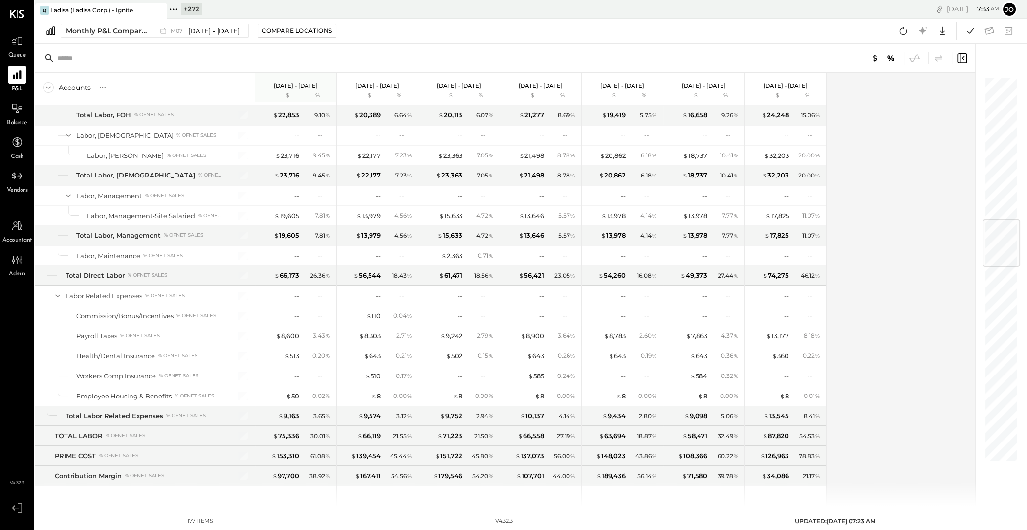
scroll to position [1133, 0]
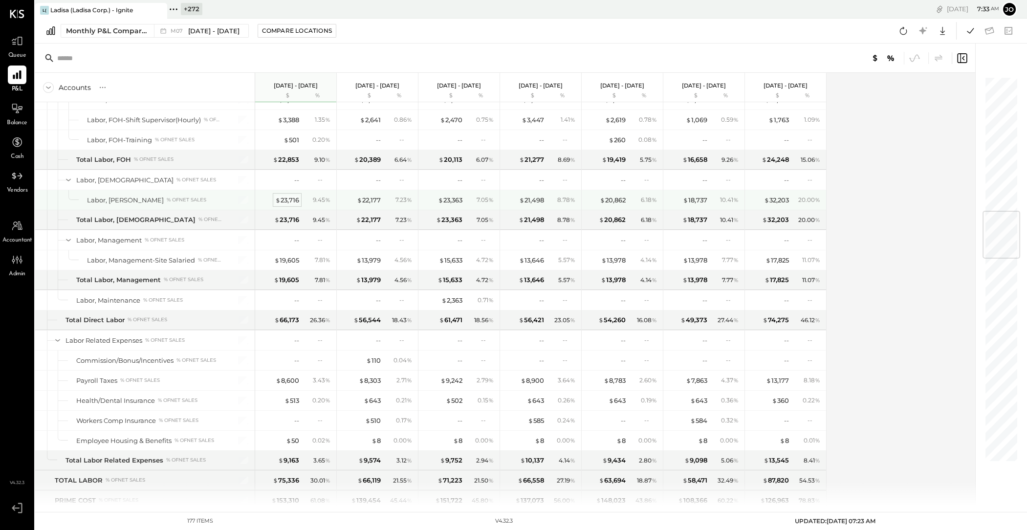
click at [289, 197] on div "$ 23,716" at bounding box center [287, 200] width 24 height 9
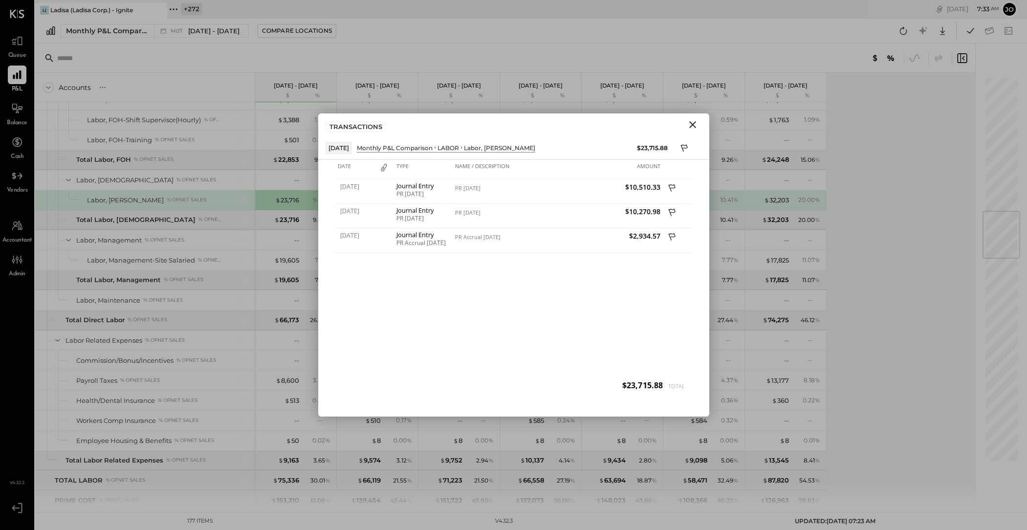
click at [696, 126] on icon "Close" at bounding box center [693, 125] width 12 height 12
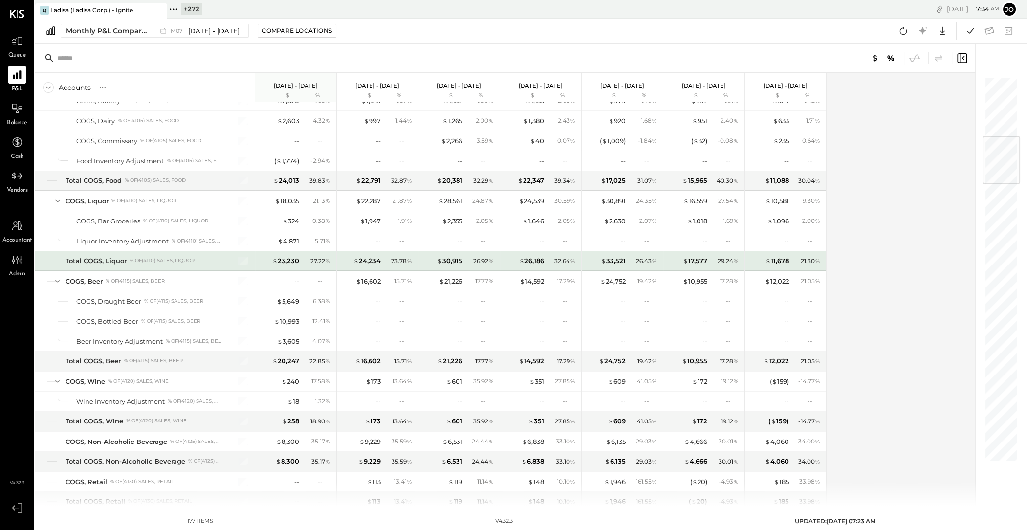
scroll to position [503, 0]
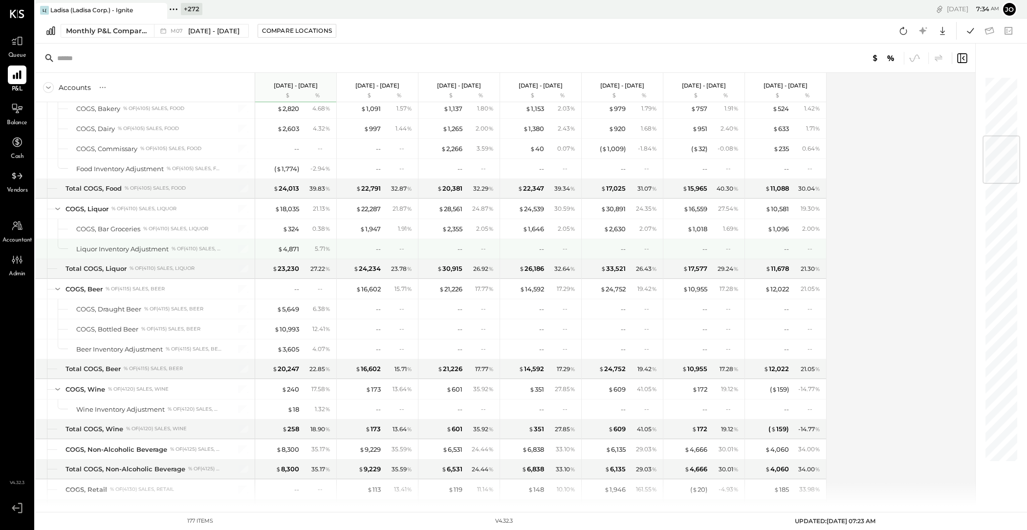
click at [270, 249] on div "$ 4,871" at bounding box center [279, 248] width 39 height 9
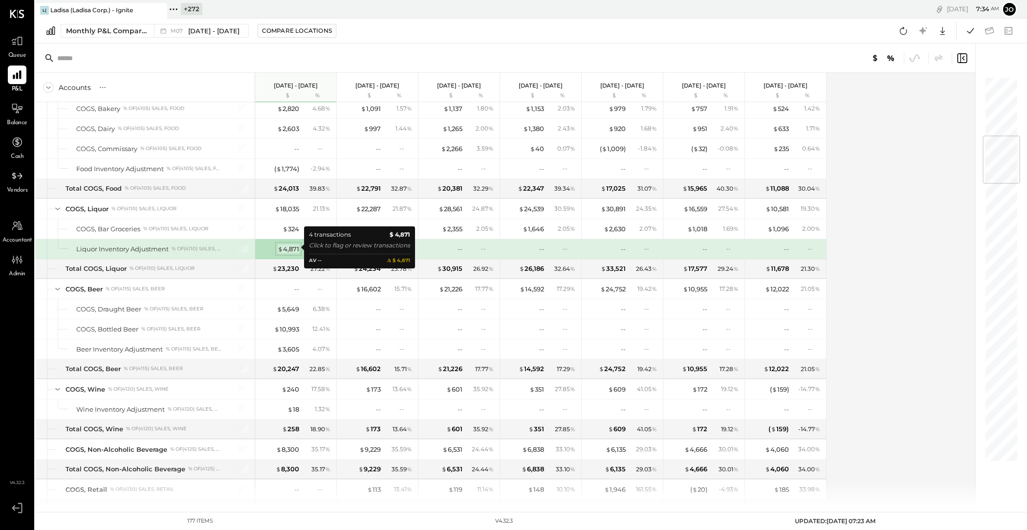
click at [299, 249] on div "$ 4,871" at bounding box center [289, 248] width 22 height 9
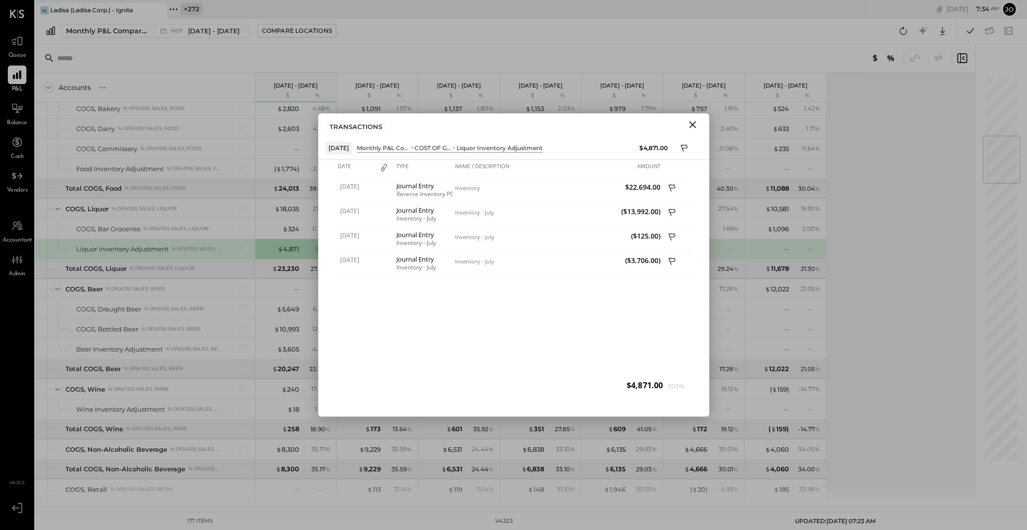
click at [699, 123] on button "Close" at bounding box center [693, 124] width 18 height 13
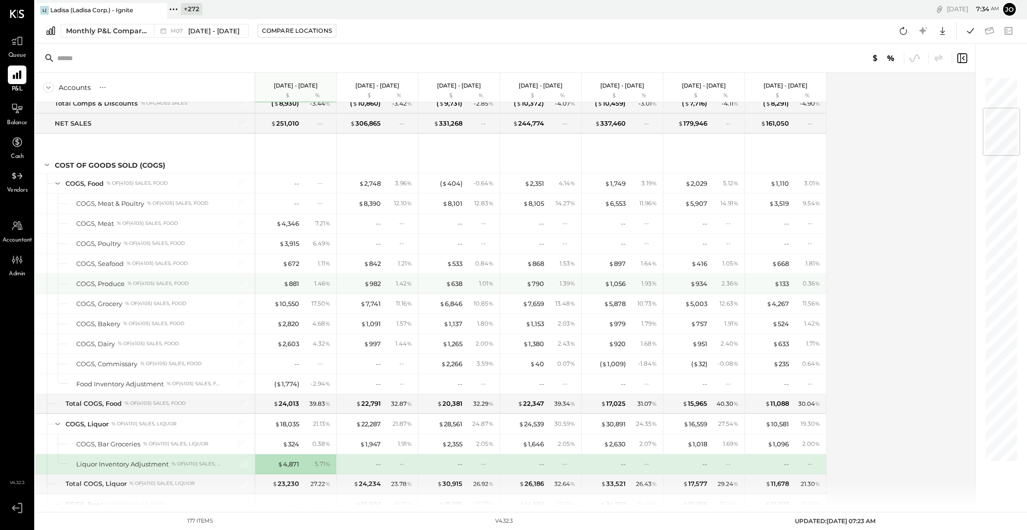
scroll to position [269, 0]
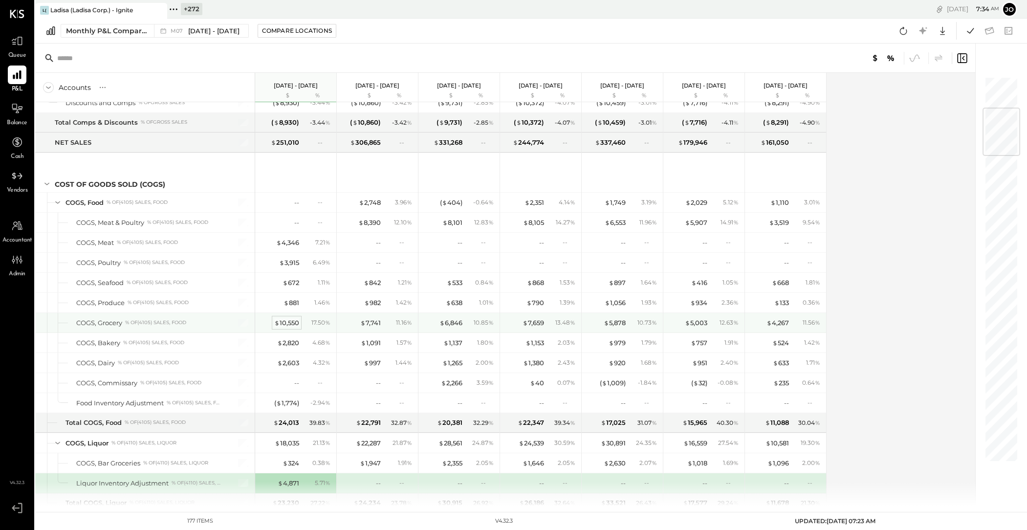
click at [296, 321] on div "$ 10,550" at bounding box center [286, 322] width 25 height 9
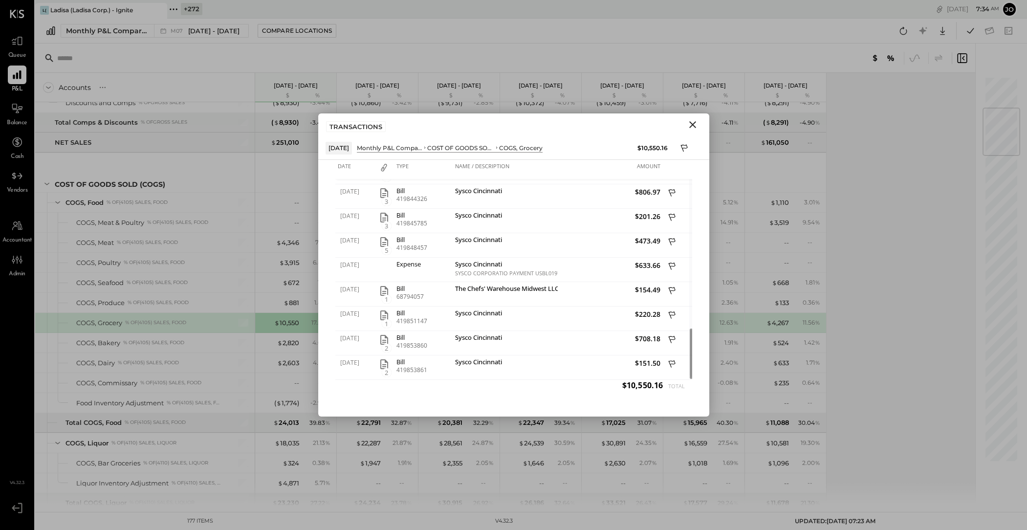
click at [689, 126] on icon "Close" at bounding box center [693, 125] width 12 height 12
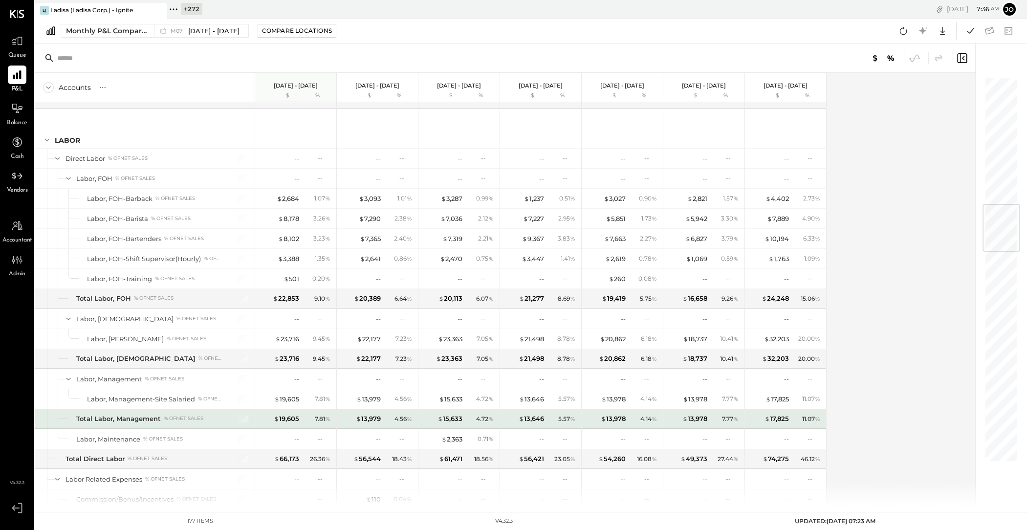
scroll to position [1279, 0]
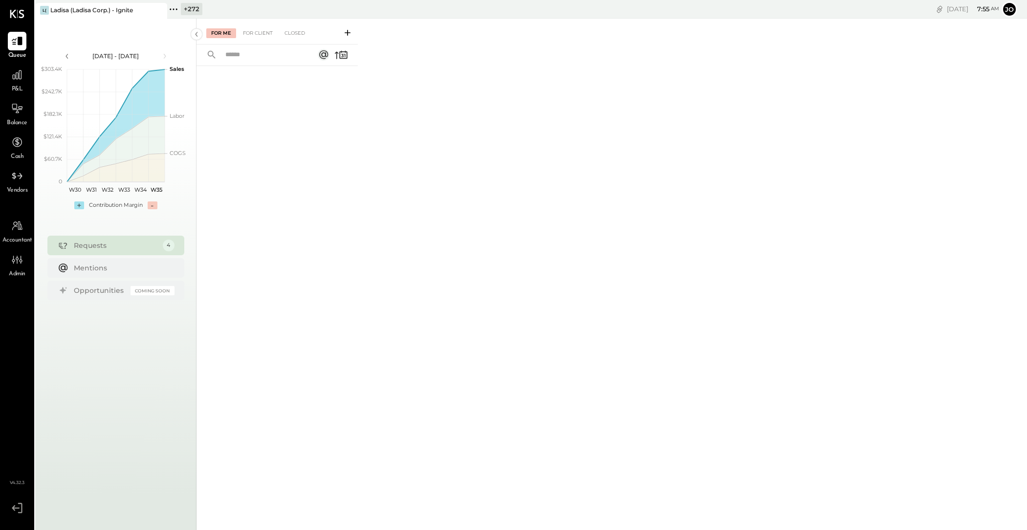
click at [177, 11] on icon at bounding box center [173, 9] width 13 height 13
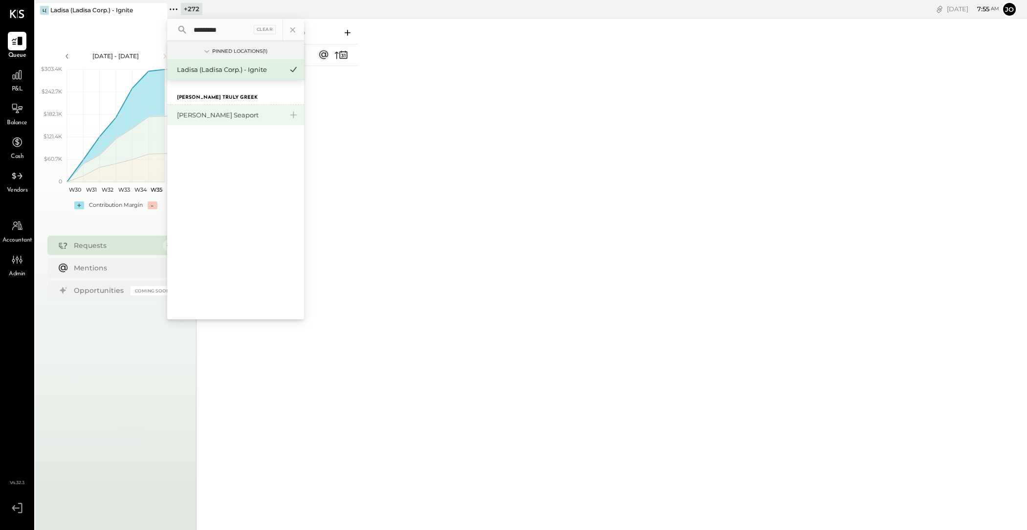
type input "*********"
click at [202, 116] on div "[PERSON_NAME] Seaport" at bounding box center [230, 114] width 106 height 9
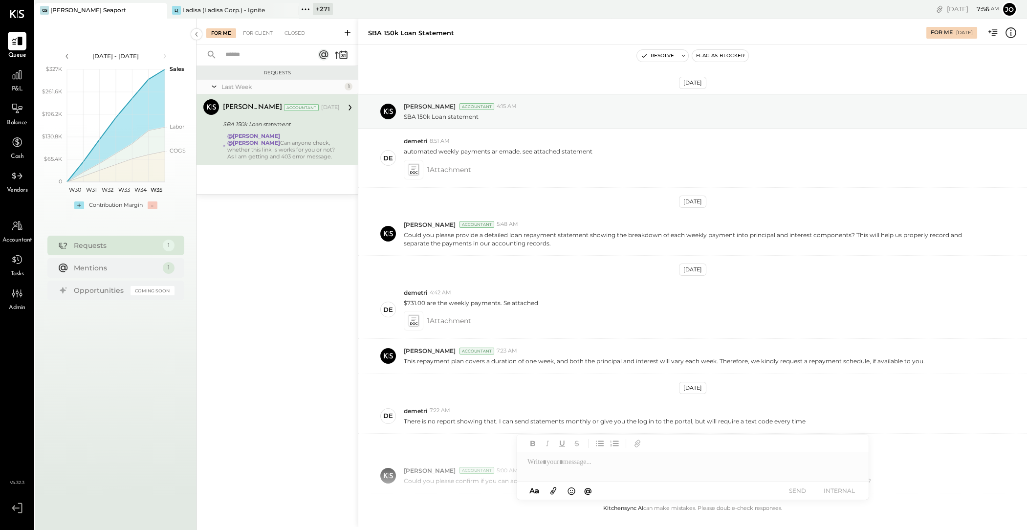
scroll to position [207, 0]
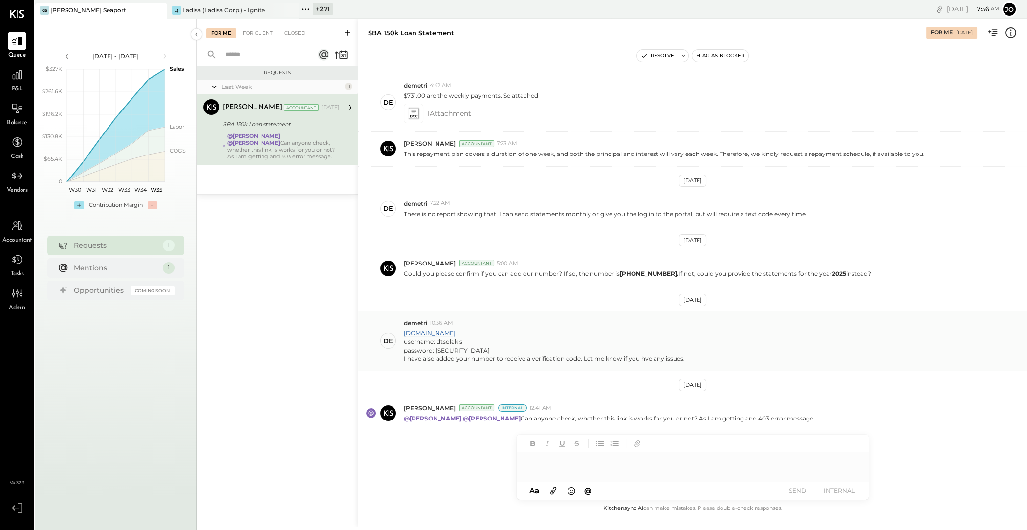
click at [451, 342] on div "username: dtsolakis" at bounding box center [544, 341] width 281 height 8
copy div "dtsolakis"
drag, startPoint x: 435, startPoint y: 349, endPoint x: 608, endPoint y: 349, distance: 173.6
click at [605, 349] on div "password: Erpeto617Erpeto@617" at bounding box center [544, 350] width 281 height 8
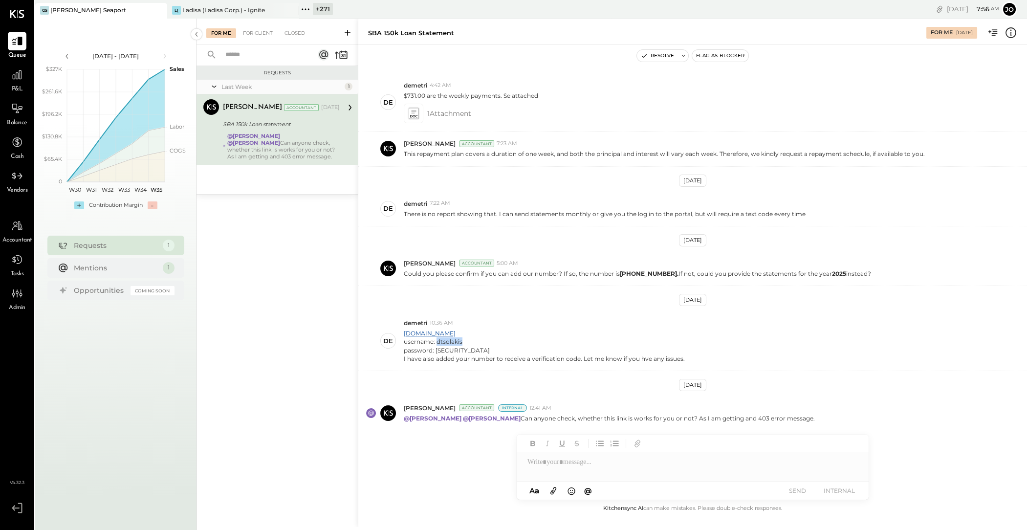
copy div "Erpeto617Erpeto@617"
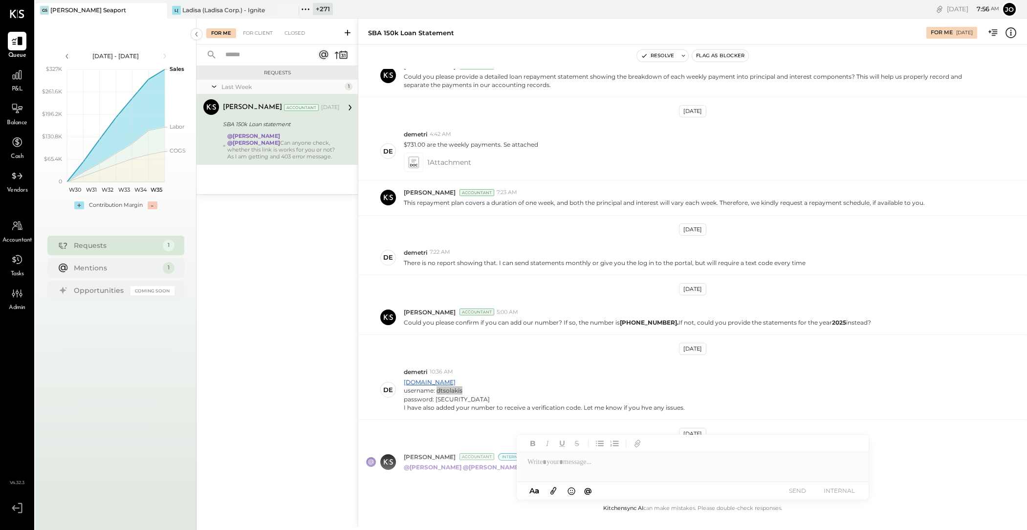
scroll to position [145, 0]
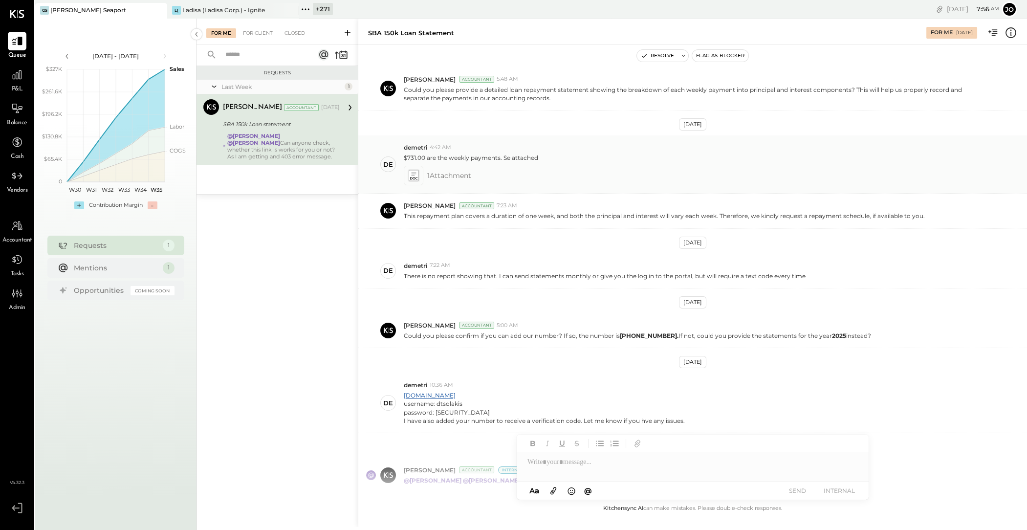
click at [412, 173] on icon at bounding box center [413, 174] width 5 height 3
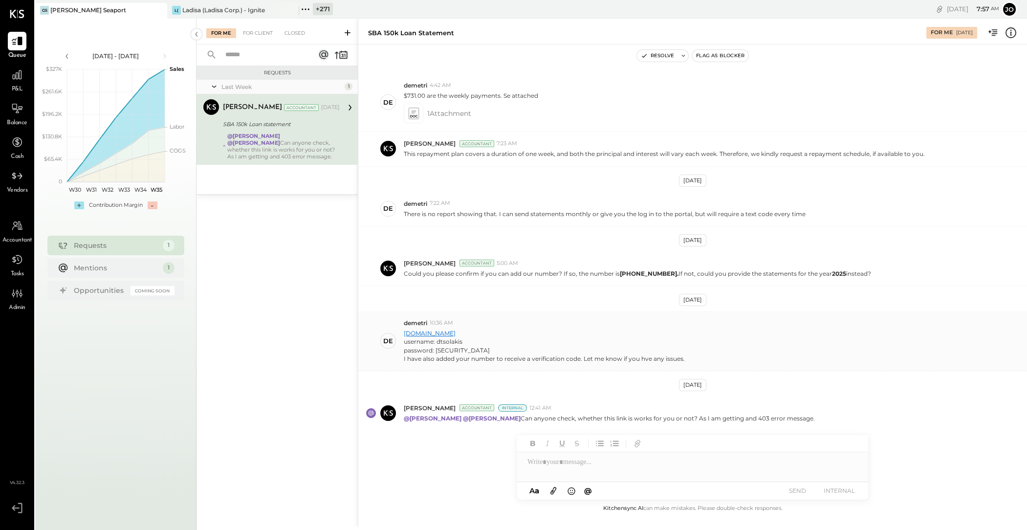
click at [446, 332] on link "oauth.cls.sba.gov" at bounding box center [430, 333] width 52 height 7
click at [573, 469] on div at bounding box center [693, 462] width 352 height 20
type input "*****"
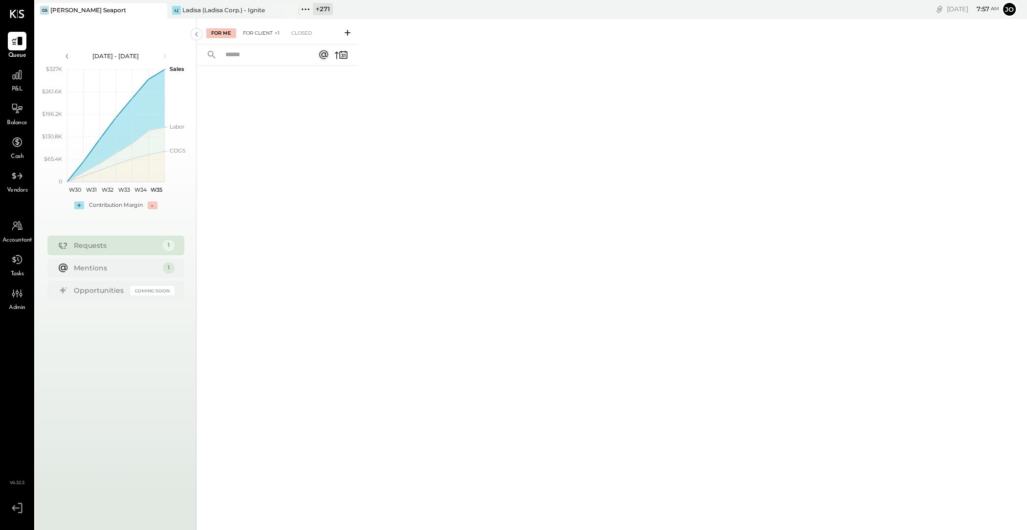
click at [259, 36] on div "For Client +1" at bounding box center [261, 33] width 46 height 10
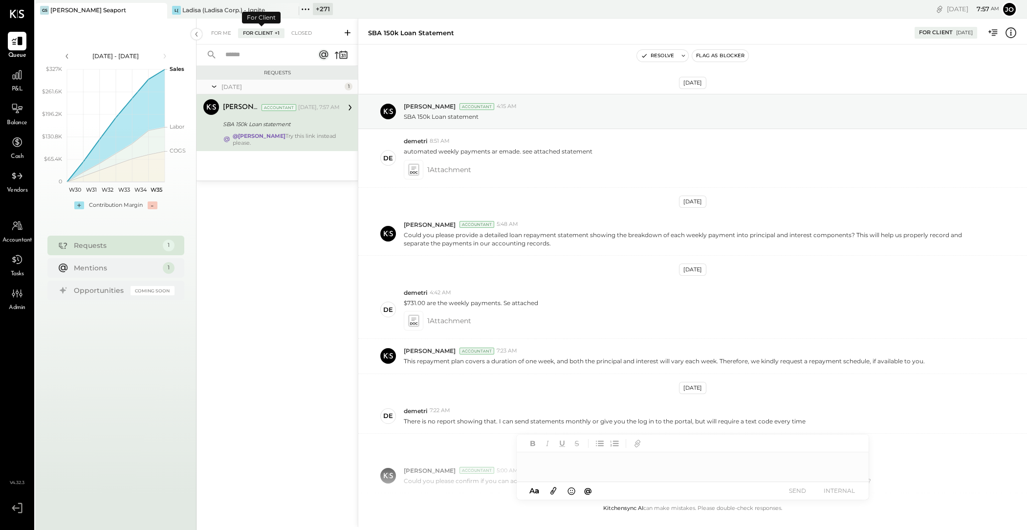
scroll to position [273, 0]
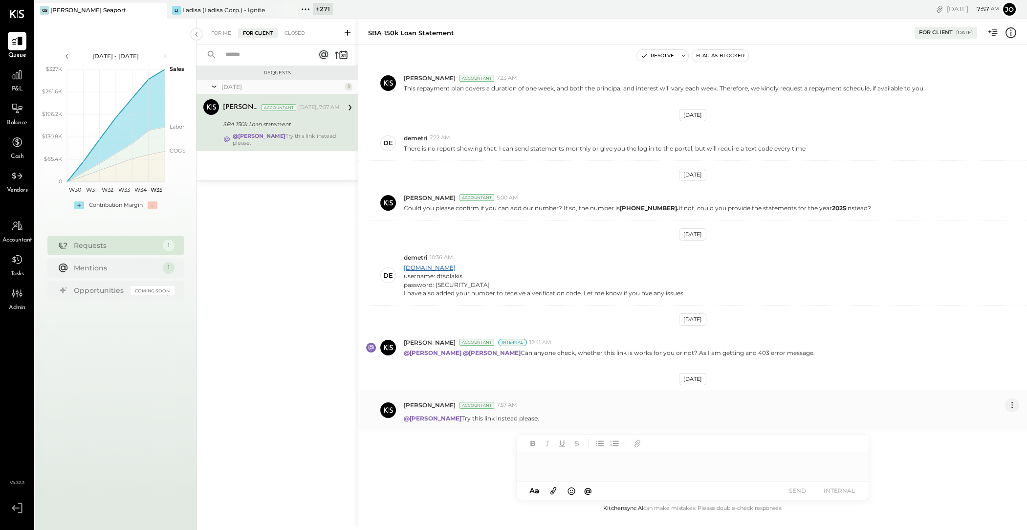
click at [1011, 400] on icon at bounding box center [1012, 405] width 10 height 10
click at [983, 434] on button "Delete Message..." at bounding box center [986, 438] width 66 height 16
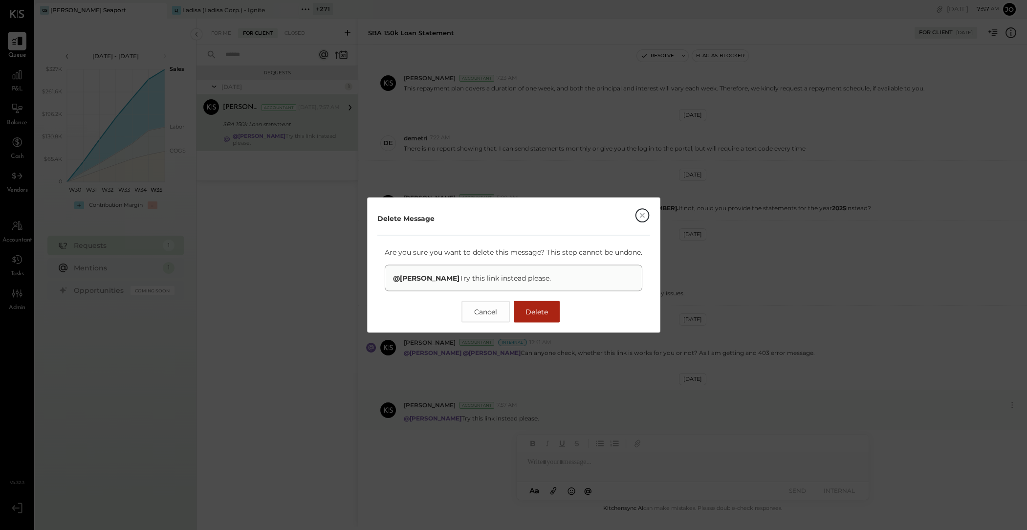
click at [549, 305] on button "Delete" at bounding box center [537, 312] width 46 height 22
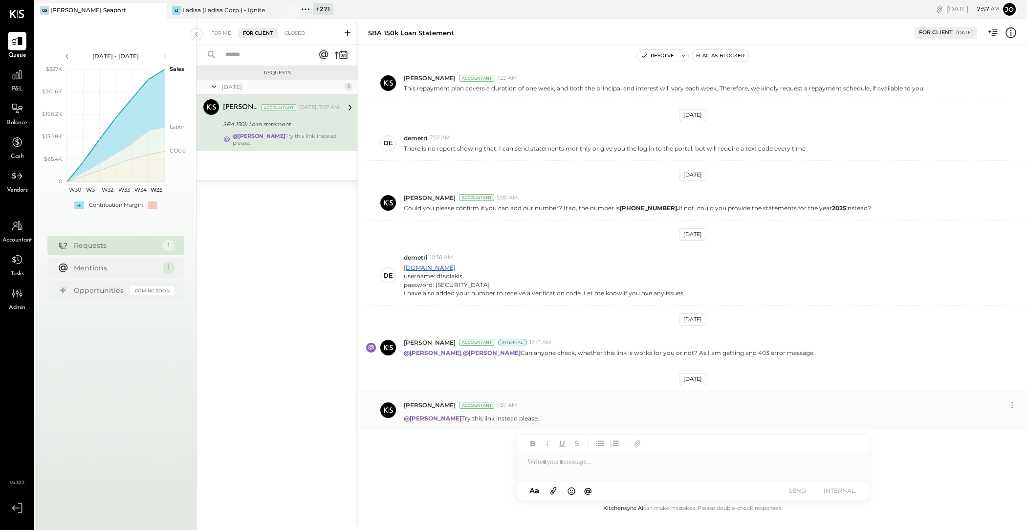
scroll to position [207, 0]
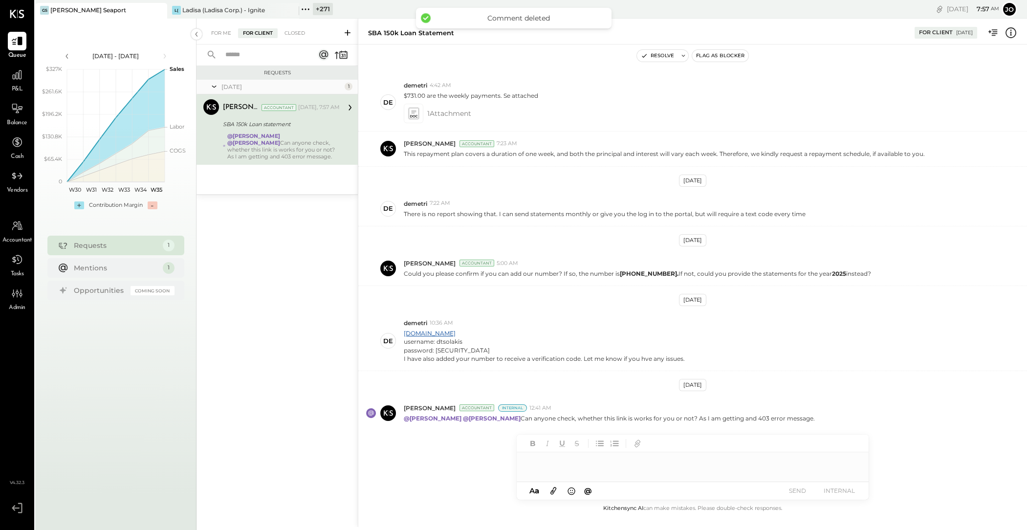
click at [635, 461] on div at bounding box center [693, 462] width 352 height 20
type input "*****"
drag, startPoint x: 602, startPoint y: 477, endPoint x: 468, endPoint y: 475, distance: 133.5
click at [473, 475] on div "SBA 150k Loan statement For Client 08/28/2025 Resolve Flag as Blocker Aug 4th, …" at bounding box center [692, 273] width 669 height 508
click at [846, 489] on button "INTERNAL" at bounding box center [839, 490] width 39 height 13
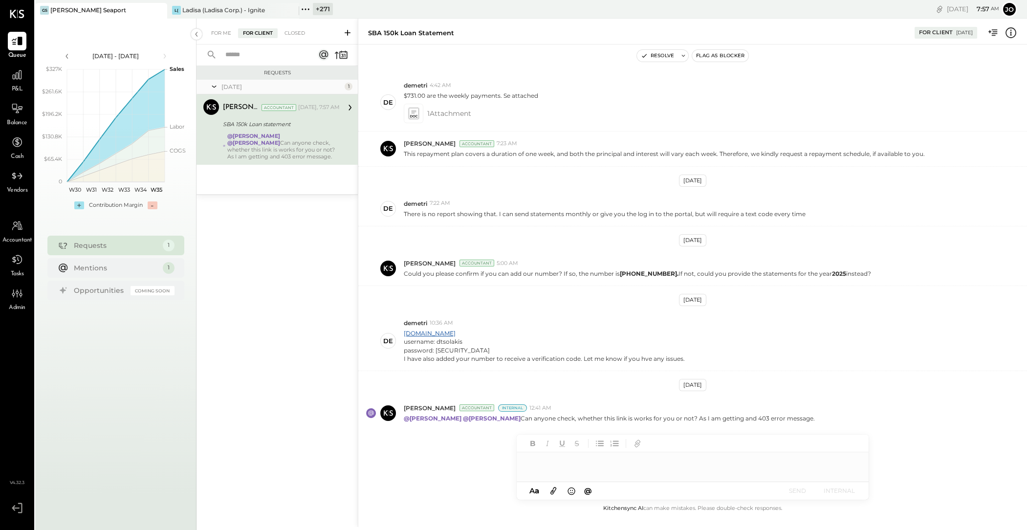
scroll to position [281, 0]
